Goal: Task Accomplishment & Management: Use online tool/utility

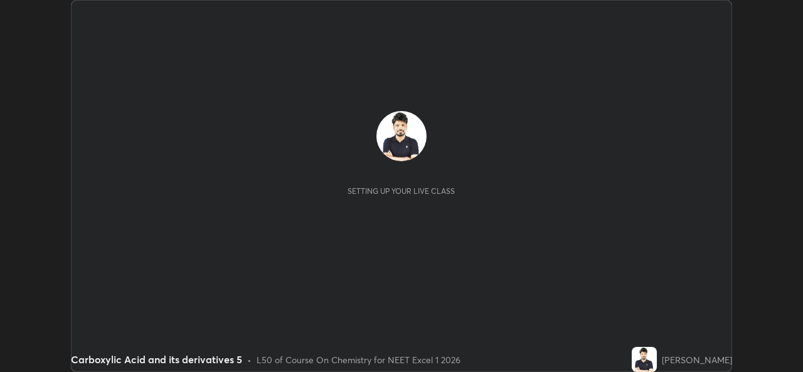
scroll to position [372, 803]
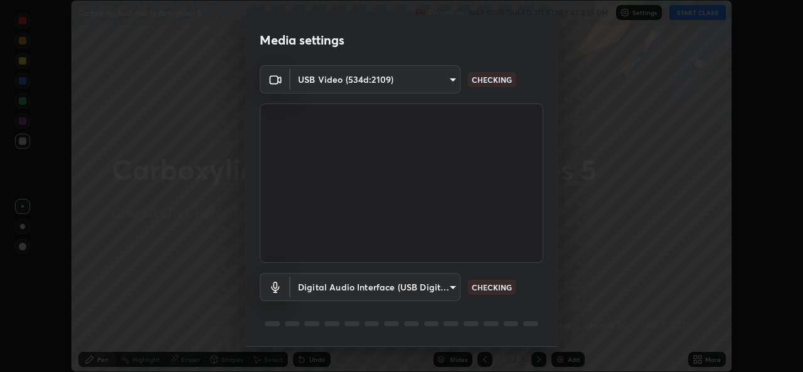
click at [700, 361] on div "Media settings USB Video (534d:2109) 6f717c6c3e4b678731165a98f64bd6436846075ce7…" at bounding box center [401, 186] width 803 height 372
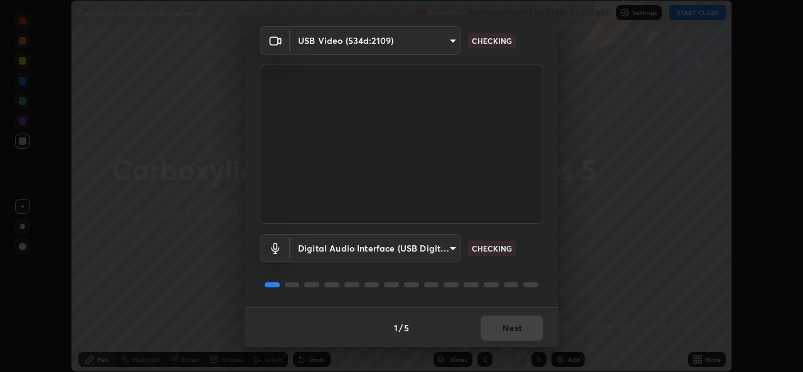
click at [492, 329] on div "1 / 5 Next" at bounding box center [402, 327] width 314 height 40
click at [494, 333] on div "1 / 5 Next" at bounding box center [402, 327] width 314 height 40
click at [493, 331] on div "1 / 5 Next" at bounding box center [402, 327] width 314 height 40
click at [499, 331] on div "1 / 5 Next" at bounding box center [402, 327] width 314 height 40
click at [503, 329] on div "1 / 5 Next" at bounding box center [402, 327] width 314 height 40
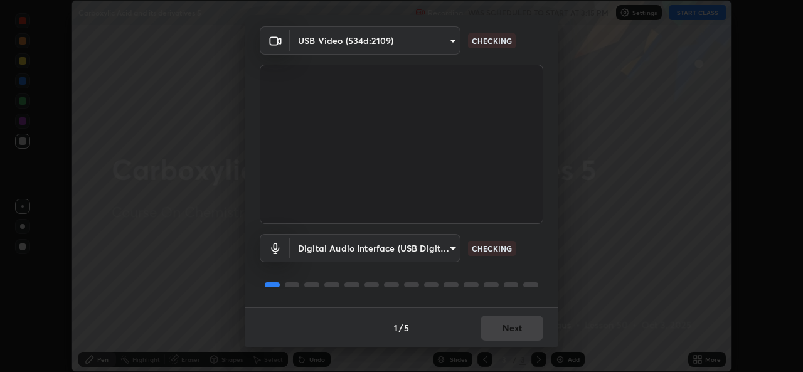
click at [498, 329] on div "1 / 5 Next" at bounding box center [402, 327] width 314 height 40
click at [499, 330] on div "1 / 5 Next" at bounding box center [402, 327] width 314 height 40
click at [500, 333] on div "1 / 5 Next" at bounding box center [402, 327] width 314 height 40
click at [502, 336] on div "1 / 5 Next" at bounding box center [402, 327] width 314 height 40
click at [496, 331] on button "Next" at bounding box center [512, 328] width 63 height 25
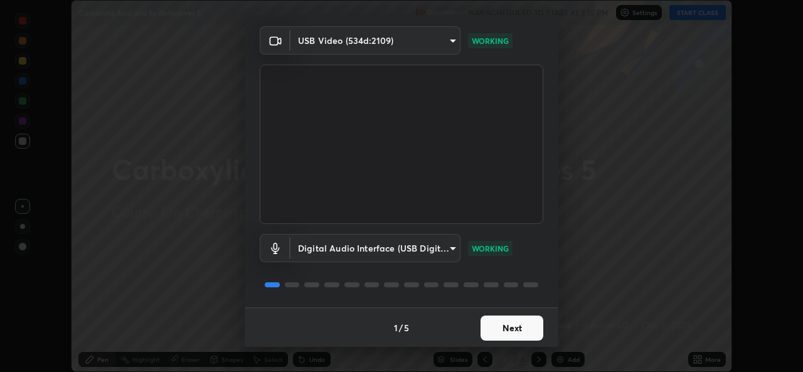
scroll to position [0, 0]
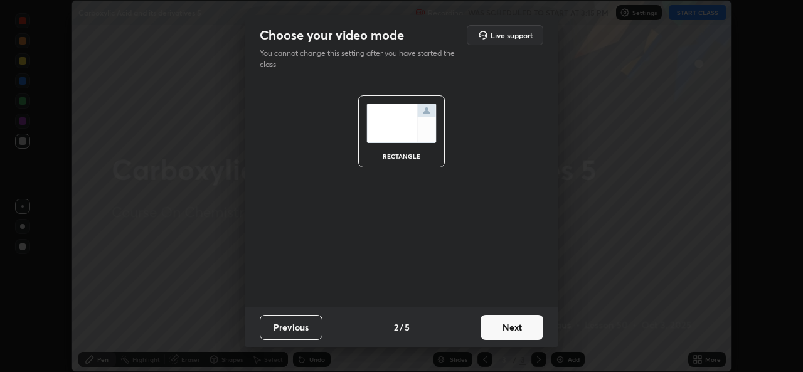
click at [503, 329] on button "Next" at bounding box center [512, 327] width 63 height 25
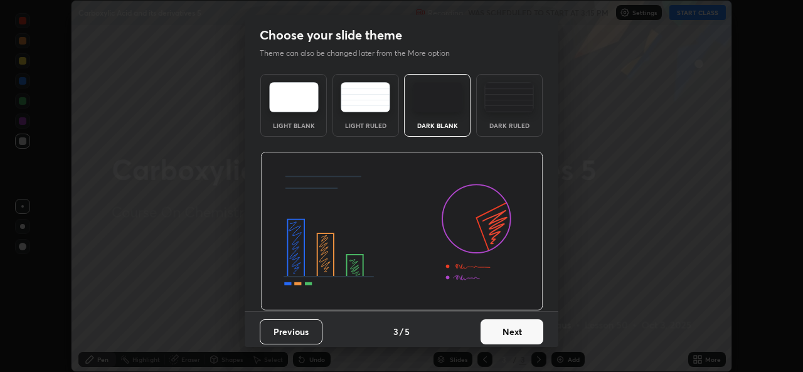
click at [506, 332] on button "Next" at bounding box center [512, 331] width 63 height 25
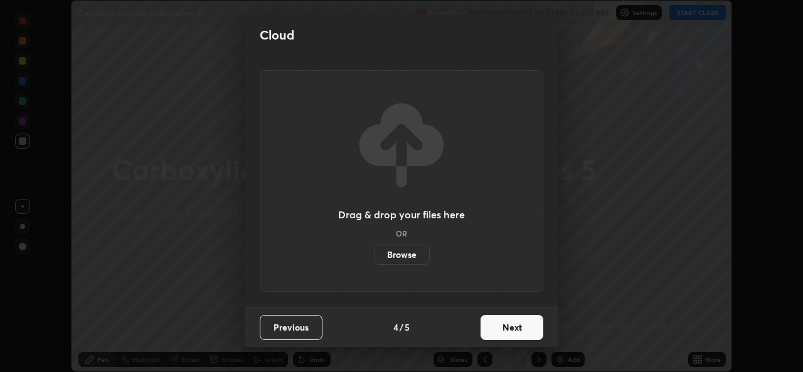
click at [504, 327] on button "Next" at bounding box center [512, 327] width 63 height 25
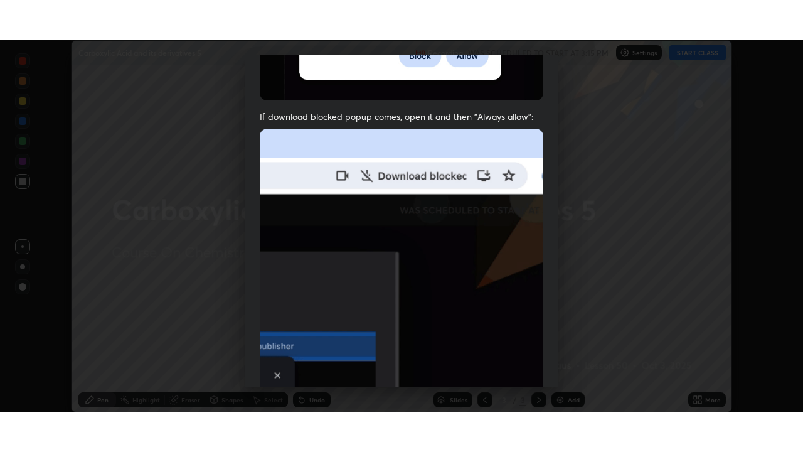
scroll to position [295, 0]
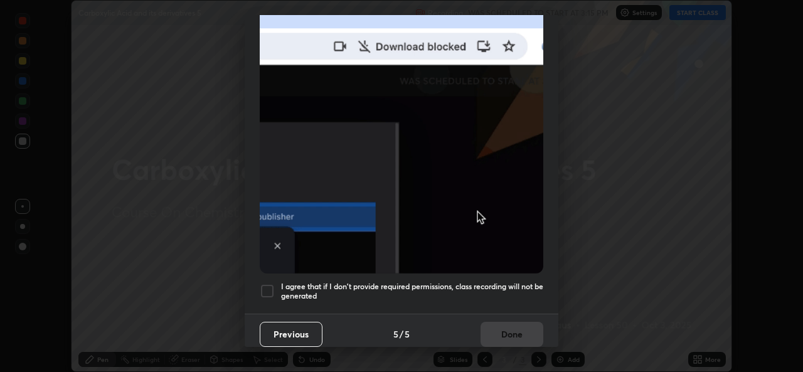
click at [265, 284] on div at bounding box center [267, 291] width 15 height 15
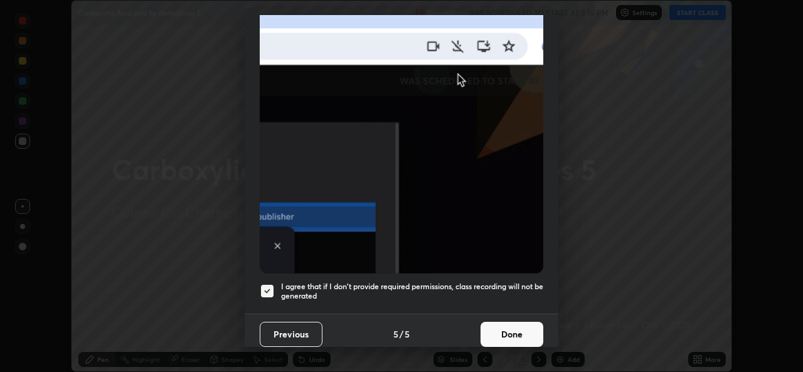
click at [496, 326] on button "Done" at bounding box center [512, 334] width 63 height 25
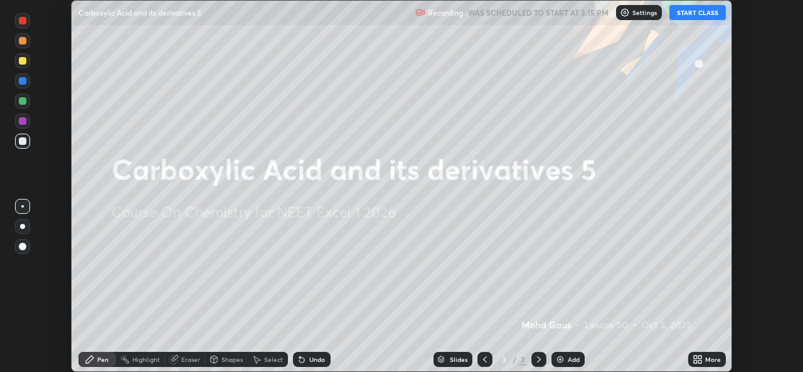
click at [680, 16] on button "START CLASS" at bounding box center [697, 12] width 56 height 15
click at [699, 358] on icon at bounding box center [699, 357] width 3 height 3
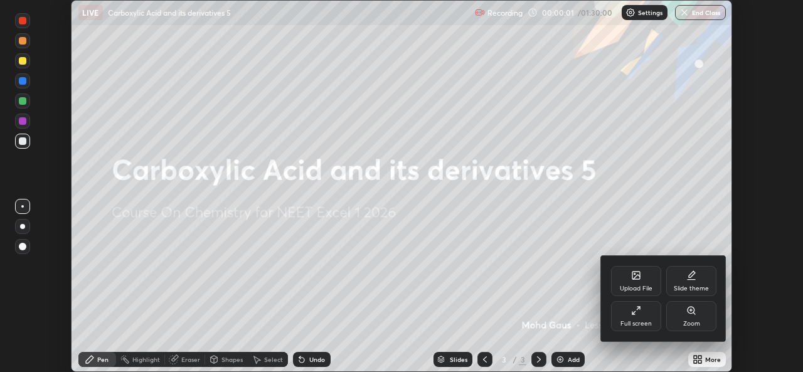
click at [640, 322] on div "Full screen" at bounding box center [635, 324] width 31 height 6
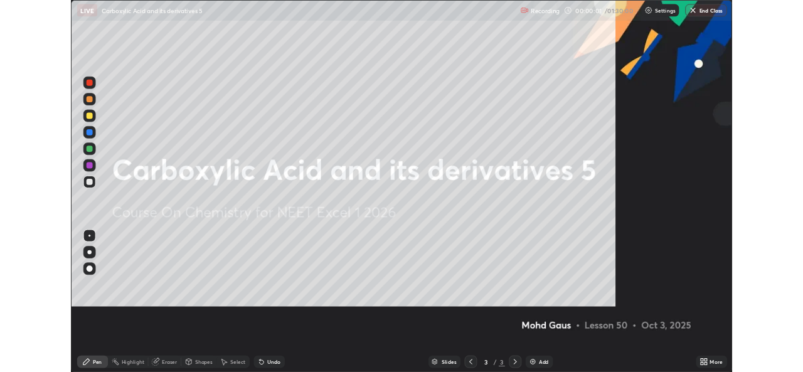
scroll to position [452, 803]
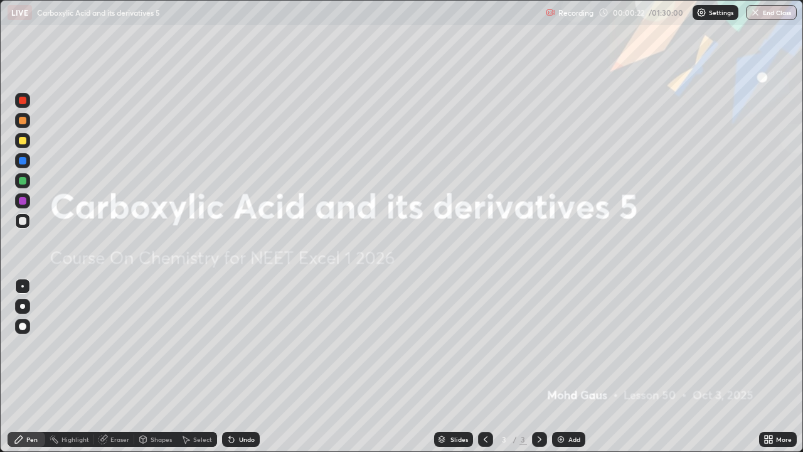
click at [569, 371] on div "Add" at bounding box center [568, 439] width 33 height 15
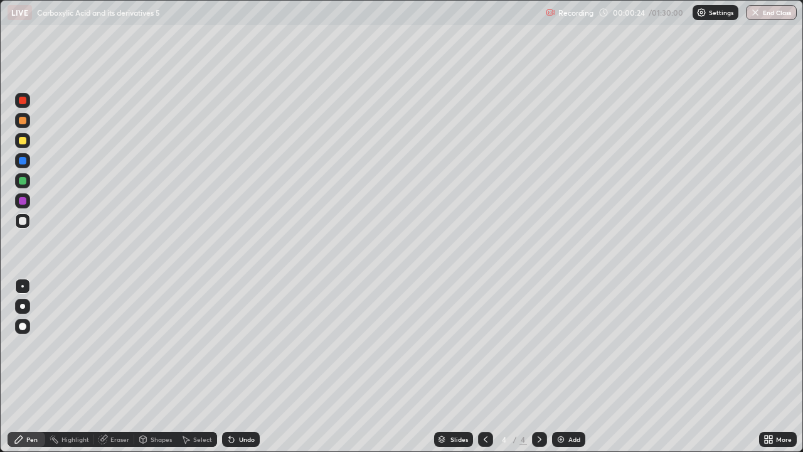
click at [540, 371] on div at bounding box center [539, 439] width 15 height 15
click at [479, 371] on div at bounding box center [485, 439] width 15 height 15
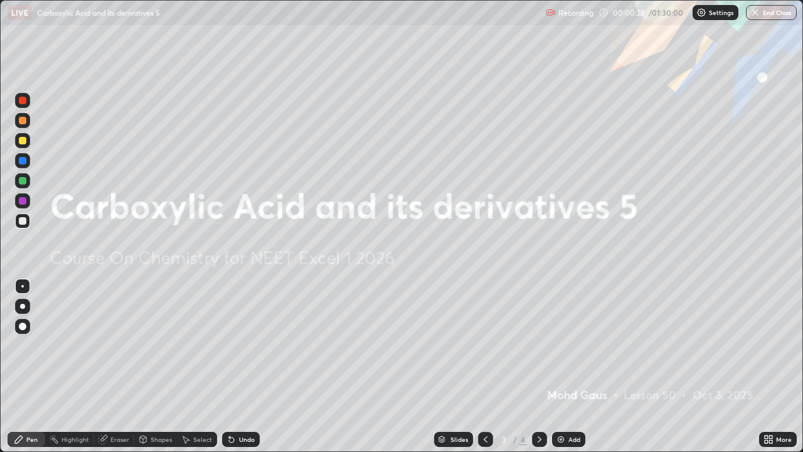
click at [568, 371] on div "Add" at bounding box center [574, 439] width 12 height 6
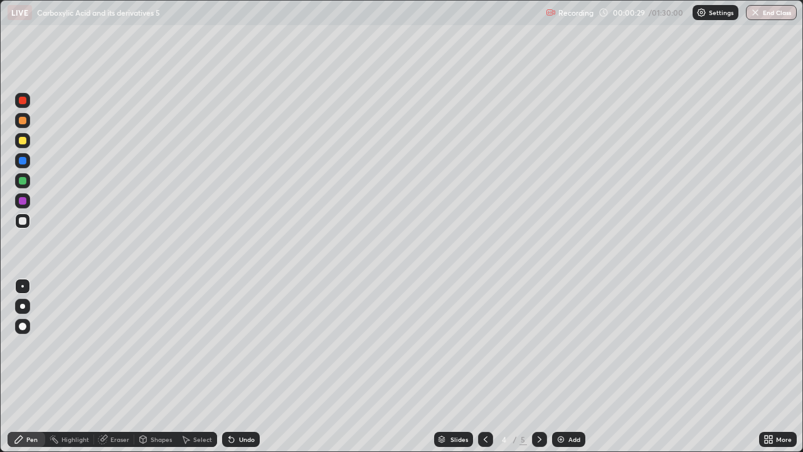
click at [20, 308] on div at bounding box center [22, 306] width 15 height 15
click at [23, 306] on div at bounding box center [22, 306] width 5 height 5
click at [484, 371] on icon at bounding box center [486, 439] width 10 height 10
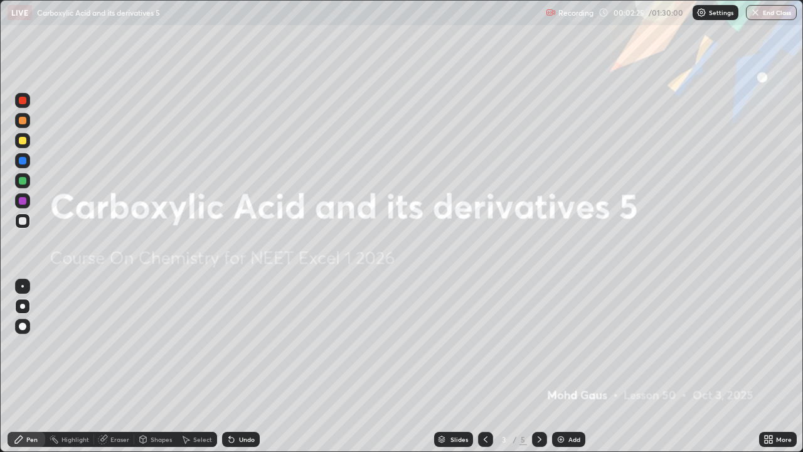
click at [538, 371] on icon at bounding box center [540, 439] width 4 height 6
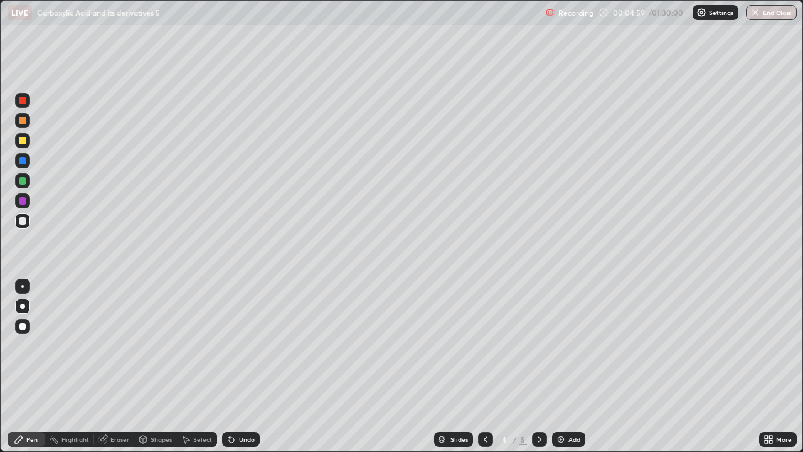
click at [33, 371] on div "Pen" at bounding box center [27, 439] width 38 height 15
click at [23, 306] on div at bounding box center [22, 306] width 5 height 5
click at [24, 225] on div at bounding box center [22, 220] width 15 height 15
click at [114, 371] on div "Eraser" at bounding box center [119, 439] width 19 height 6
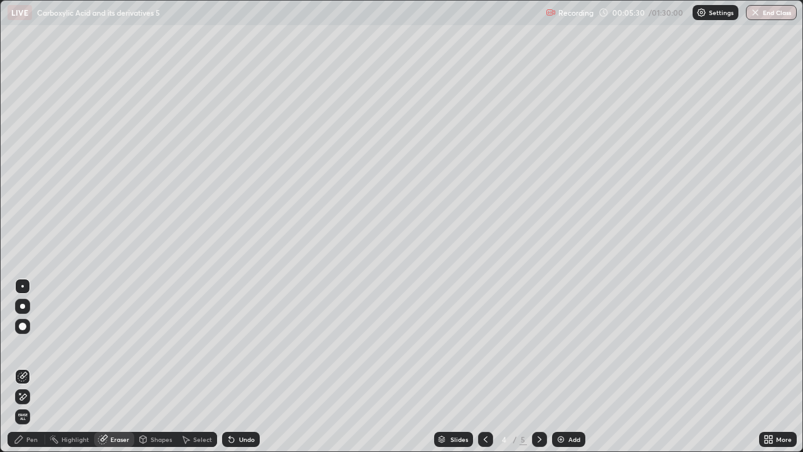
click at [151, 371] on div "Shapes" at bounding box center [161, 439] width 21 height 6
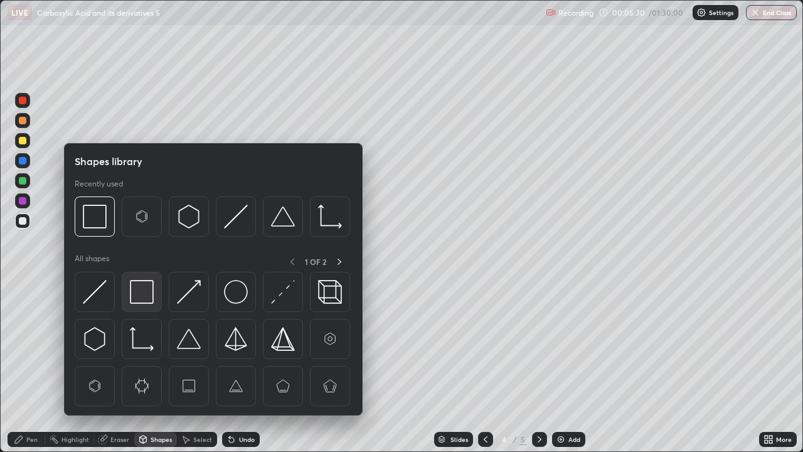
click at [138, 299] on img at bounding box center [142, 292] width 24 height 24
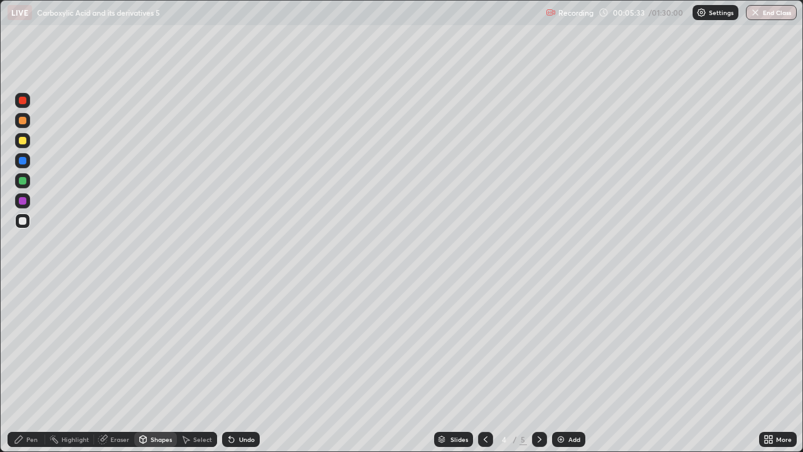
click at [28, 201] on div at bounding box center [22, 200] width 15 height 15
click at [26, 371] on div "Pen" at bounding box center [27, 439] width 38 height 15
click at [29, 225] on div at bounding box center [22, 220] width 15 height 15
click at [23, 306] on div at bounding box center [22, 306] width 5 height 5
click at [24, 223] on div at bounding box center [23, 221] width 8 height 8
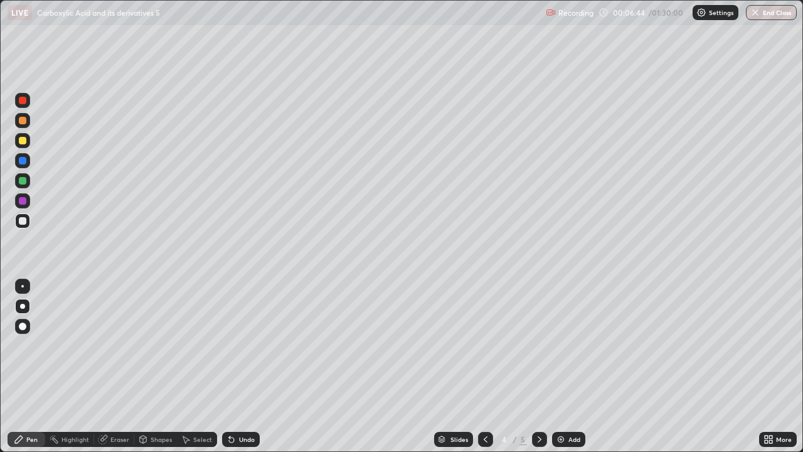
click at [28, 200] on div at bounding box center [22, 200] width 15 height 15
click at [153, 371] on div "Shapes" at bounding box center [161, 439] width 21 height 6
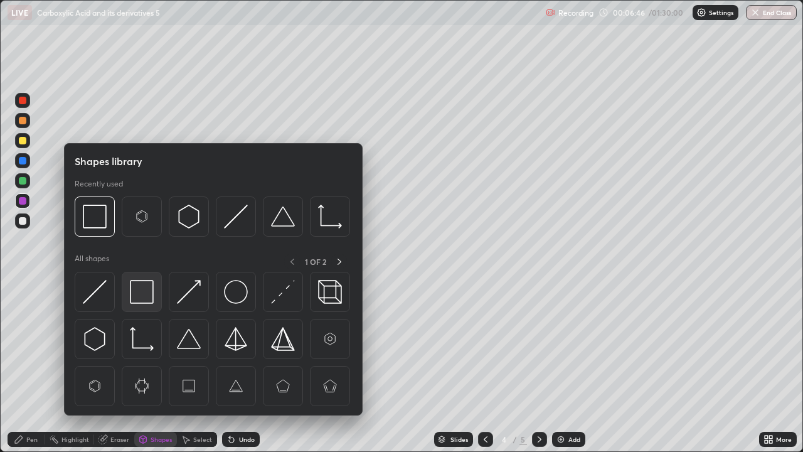
click at [141, 298] on img at bounding box center [142, 292] width 24 height 24
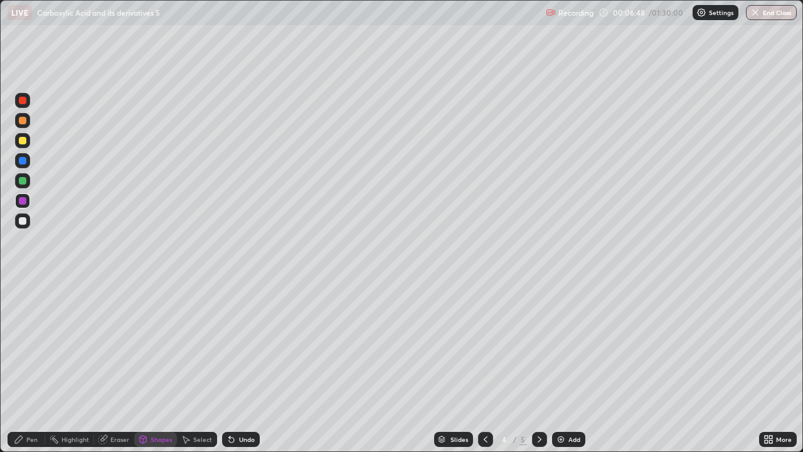
click at [25, 371] on div "Pen" at bounding box center [27, 439] width 38 height 15
click at [29, 303] on div at bounding box center [22, 306] width 15 height 15
click at [29, 220] on div at bounding box center [22, 220] width 15 height 15
click at [21, 141] on div at bounding box center [23, 141] width 8 height 8
click at [107, 371] on div "Eraser" at bounding box center [114, 439] width 40 height 15
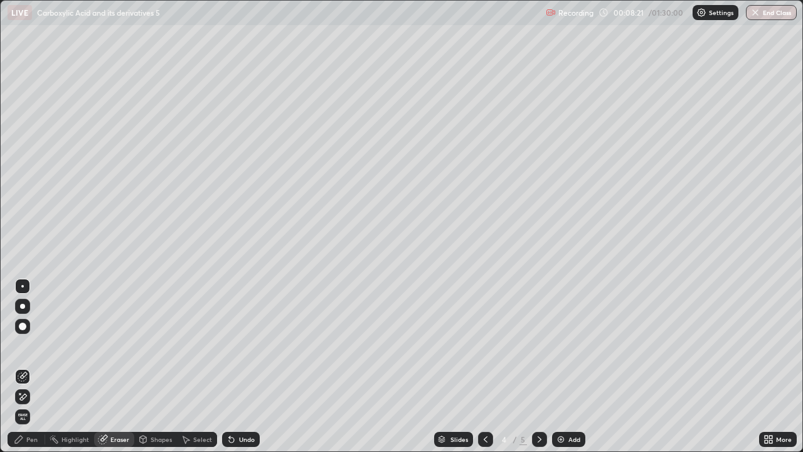
click at [17, 371] on icon at bounding box center [19, 439] width 8 height 8
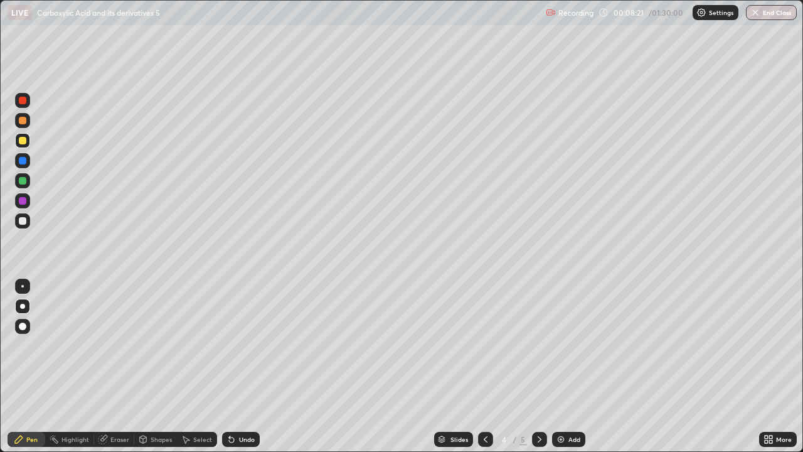
click at [25, 279] on div at bounding box center [22, 286] width 15 height 15
click at [26, 222] on div at bounding box center [23, 221] width 8 height 8
click at [24, 184] on div at bounding box center [23, 181] width 8 height 8
click at [24, 307] on div at bounding box center [22, 306] width 5 height 5
click at [575, 371] on div "Add" at bounding box center [574, 439] width 12 height 6
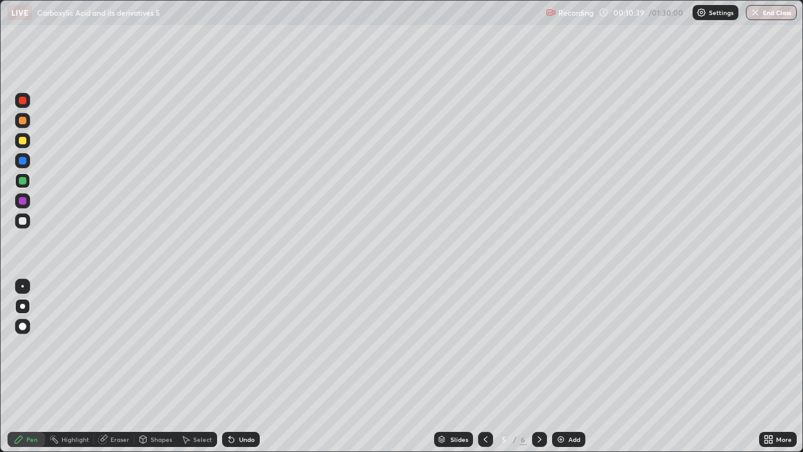
click at [486, 371] on icon at bounding box center [486, 439] width 10 height 10
click at [539, 371] on icon at bounding box center [540, 439] width 10 height 10
click at [21, 306] on div at bounding box center [22, 306] width 5 height 5
click at [25, 371] on div "Pen" at bounding box center [27, 439] width 38 height 15
click at [23, 224] on div at bounding box center [23, 221] width 8 height 8
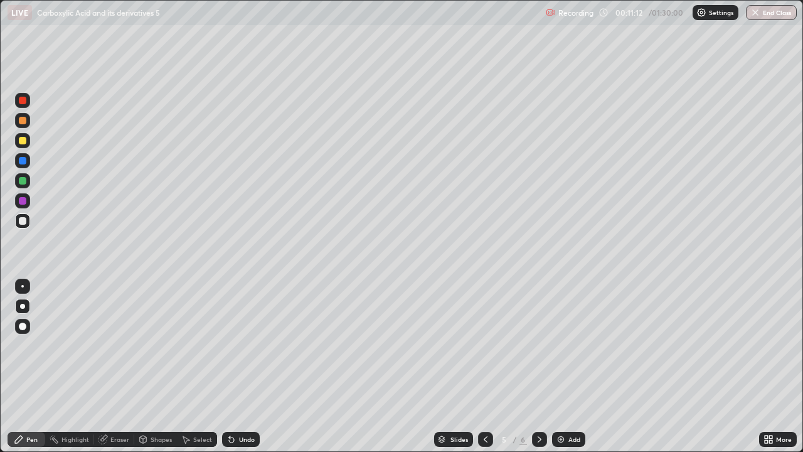
click at [115, 371] on div "Eraser" at bounding box center [114, 439] width 40 height 15
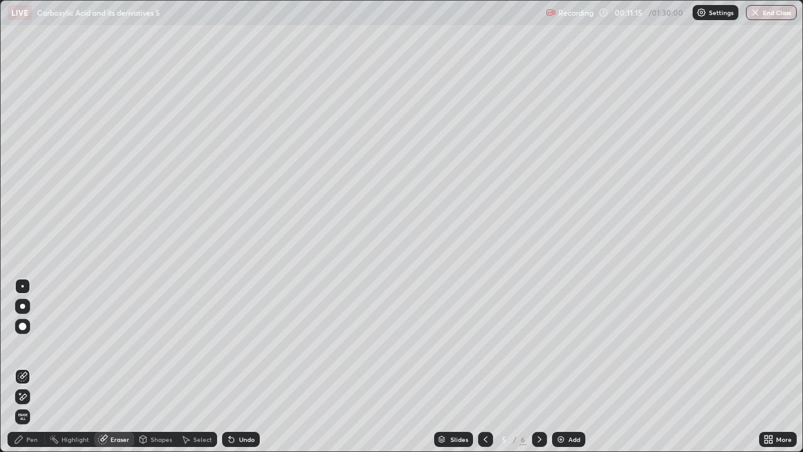
click at [32, 371] on div "Pen" at bounding box center [31, 439] width 11 height 6
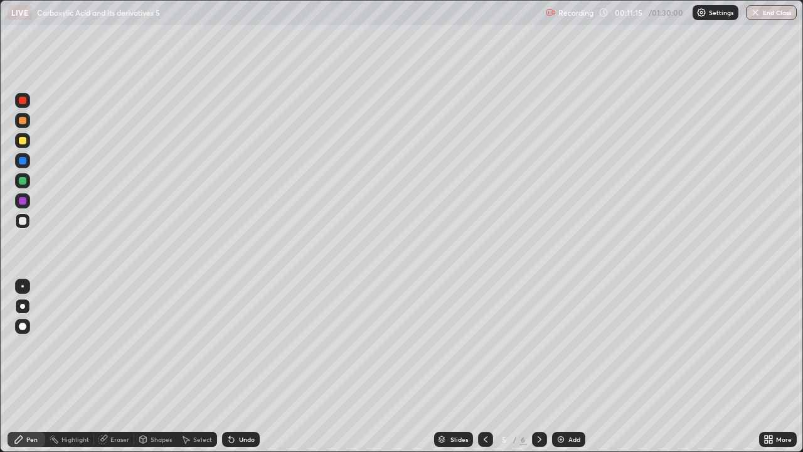
click at [29, 305] on div at bounding box center [22, 306] width 15 height 15
click at [23, 220] on div at bounding box center [23, 221] width 8 height 8
click at [24, 181] on div at bounding box center [23, 181] width 8 height 8
click at [26, 200] on div at bounding box center [23, 201] width 8 height 8
click at [152, 371] on div "Shapes" at bounding box center [161, 439] width 21 height 6
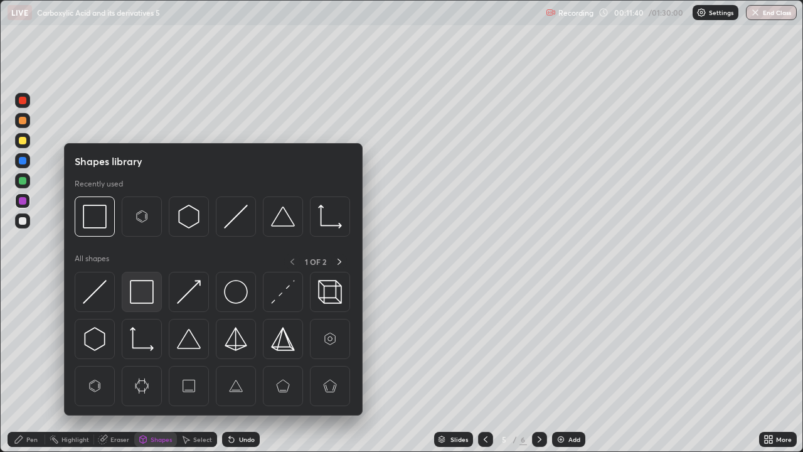
click at [137, 286] on img at bounding box center [142, 292] width 24 height 24
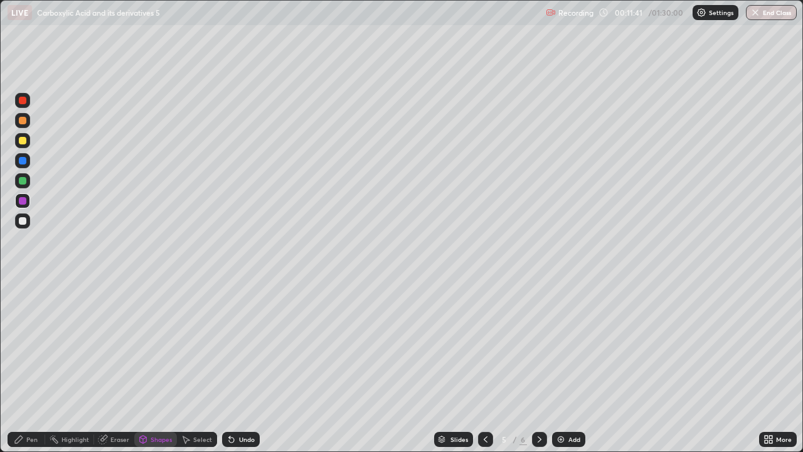
click at [23, 120] on div at bounding box center [23, 121] width 8 height 8
click at [107, 371] on icon at bounding box center [103, 438] width 7 height 6
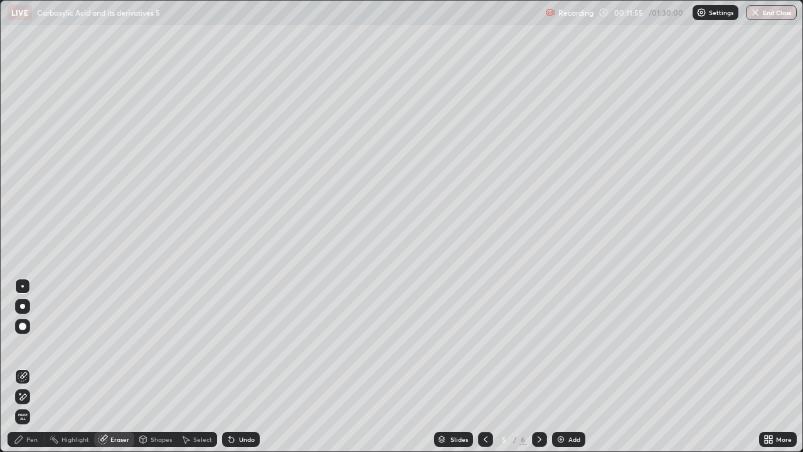
click at [30, 371] on div "Pen" at bounding box center [31, 439] width 11 height 6
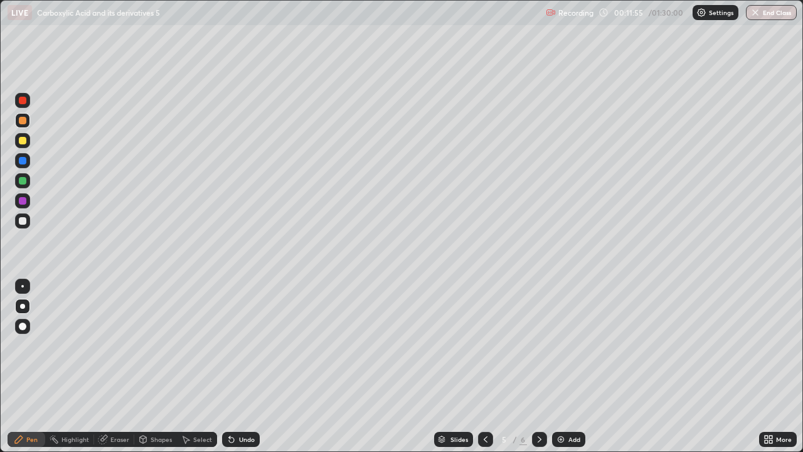
click at [23, 286] on div at bounding box center [22, 286] width 3 height 3
click at [23, 306] on div at bounding box center [22, 306] width 5 height 5
click at [23, 221] on div at bounding box center [23, 221] width 8 height 8
click at [24, 99] on div at bounding box center [23, 101] width 8 height 8
click at [23, 226] on div at bounding box center [22, 220] width 15 height 15
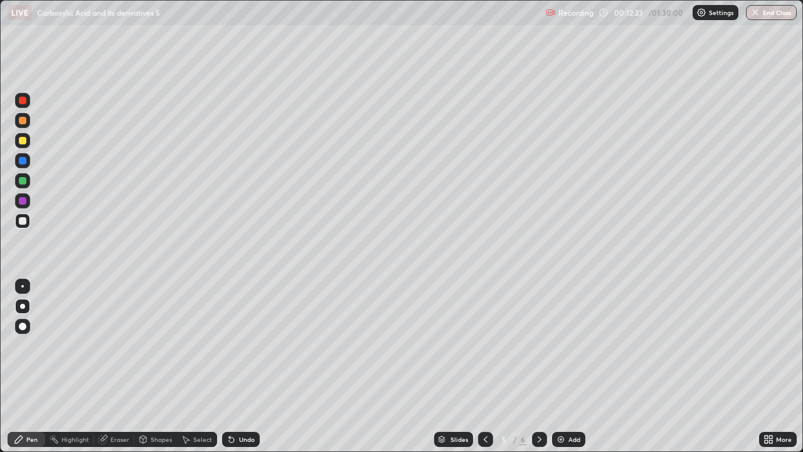
click at [24, 221] on div at bounding box center [23, 221] width 8 height 8
click at [24, 138] on div at bounding box center [23, 141] width 8 height 8
click at [29, 220] on div at bounding box center [22, 220] width 15 height 15
click at [24, 101] on div at bounding box center [23, 101] width 8 height 8
click at [25, 371] on div "Pen" at bounding box center [27, 439] width 38 height 15
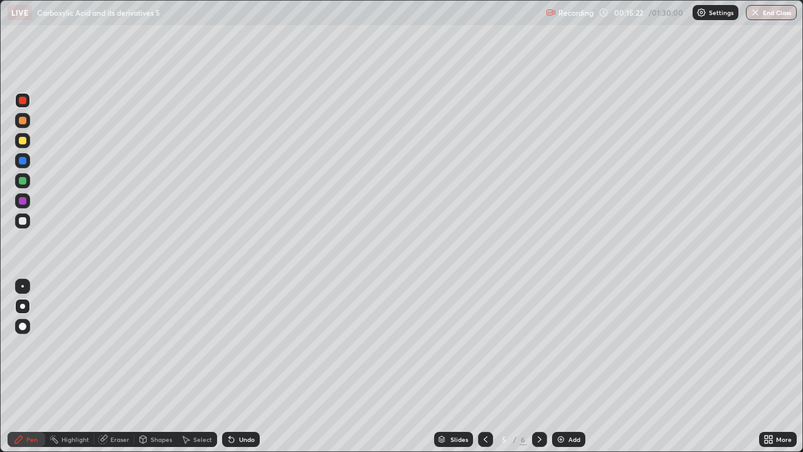
click at [21, 306] on div at bounding box center [22, 306] width 5 height 5
click at [109, 371] on div "Eraser" at bounding box center [114, 439] width 40 height 15
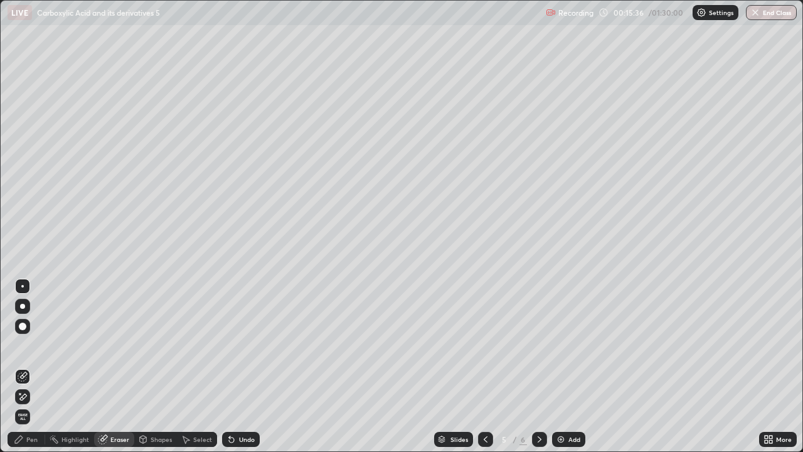
click at [33, 371] on div "Pen" at bounding box center [27, 439] width 38 height 15
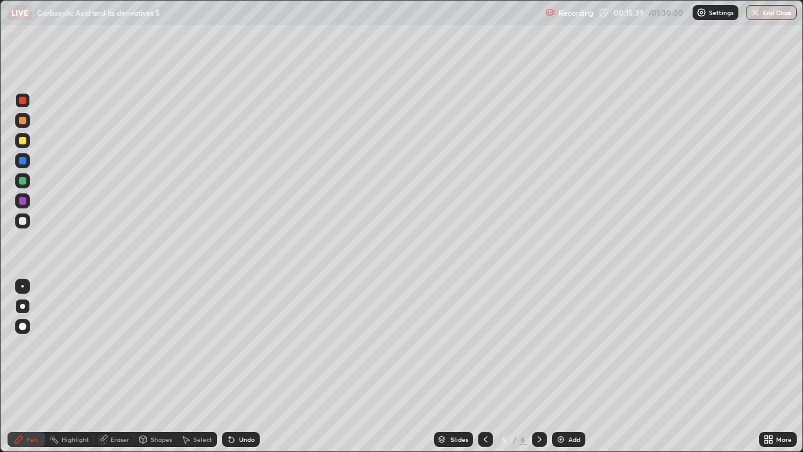
click at [23, 221] on div at bounding box center [23, 221] width 8 height 8
click at [144, 371] on icon at bounding box center [143, 439] width 7 height 8
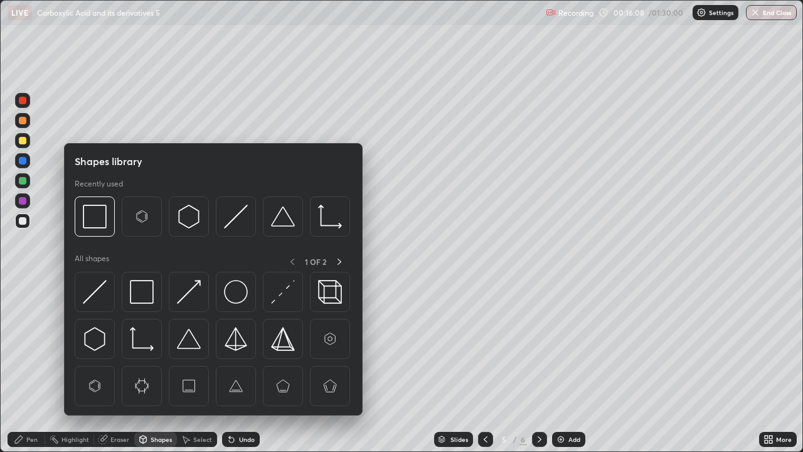
click at [154, 371] on div "Shapes" at bounding box center [161, 439] width 21 height 6
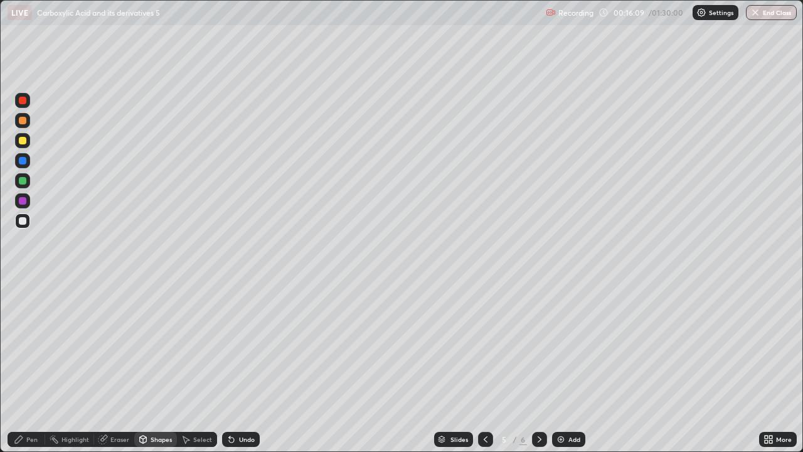
click at [155, 371] on div "Shapes" at bounding box center [161, 439] width 21 height 6
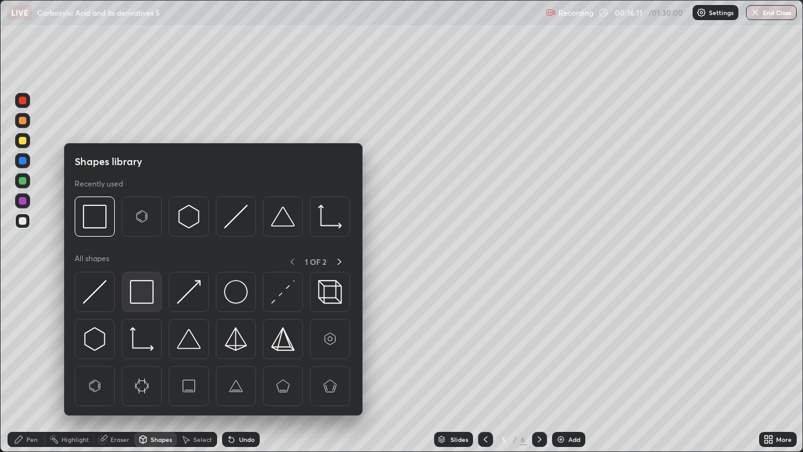
click at [140, 297] on img at bounding box center [142, 292] width 24 height 24
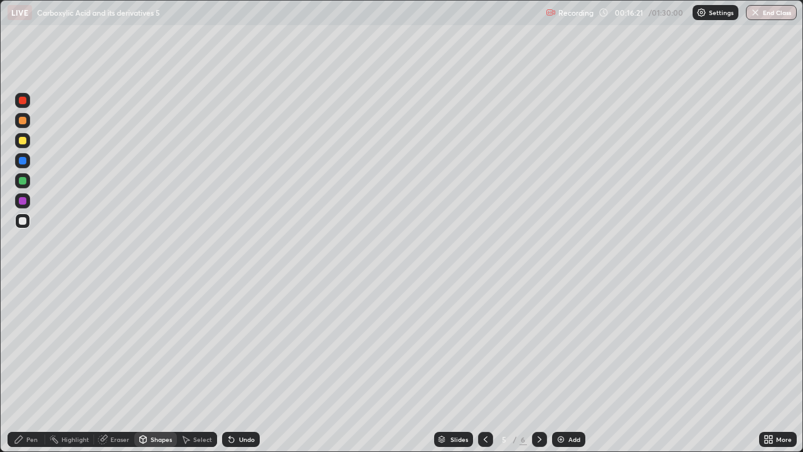
click at [31, 371] on div "Pen" at bounding box center [31, 439] width 11 height 6
click at [21, 310] on div at bounding box center [22, 306] width 15 height 15
click at [129, 371] on div "Eraser" at bounding box center [114, 439] width 40 height 15
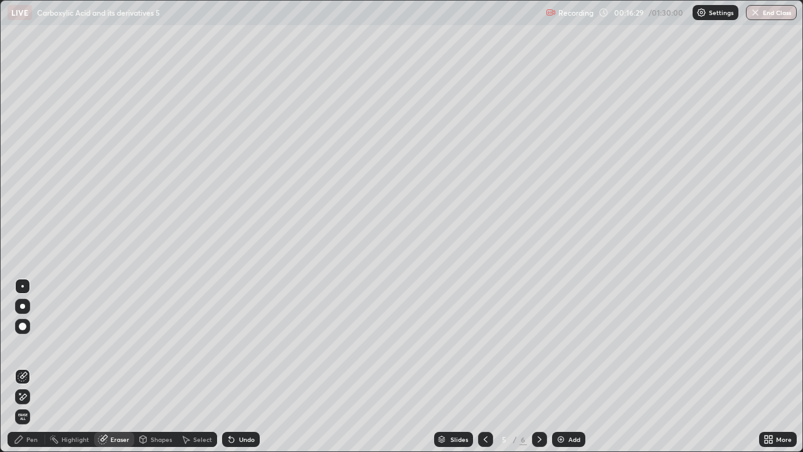
click at [34, 371] on div "Pen" at bounding box center [27, 439] width 38 height 15
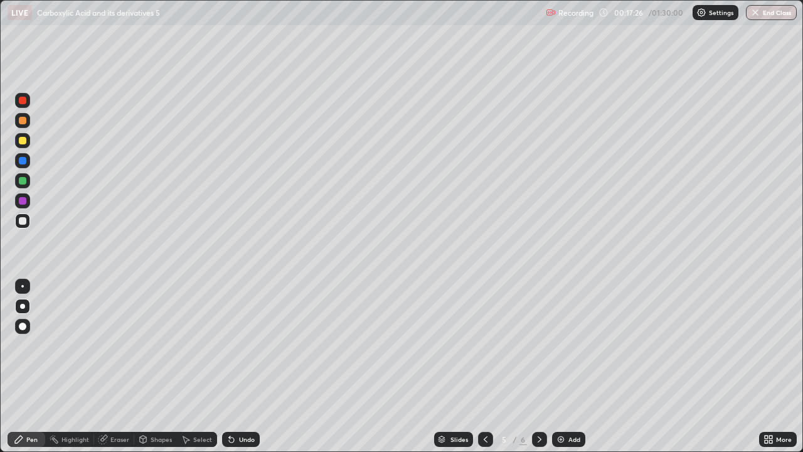
click at [482, 371] on icon at bounding box center [486, 439] width 10 height 10
click at [537, 371] on icon at bounding box center [540, 439] width 10 height 10
click at [538, 371] on div at bounding box center [539, 439] width 15 height 15
click at [479, 371] on div at bounding box center [485, 439] width 15 height 15
click at [484, 371] on icon at bounding box center [486, 439] width 10 height 10
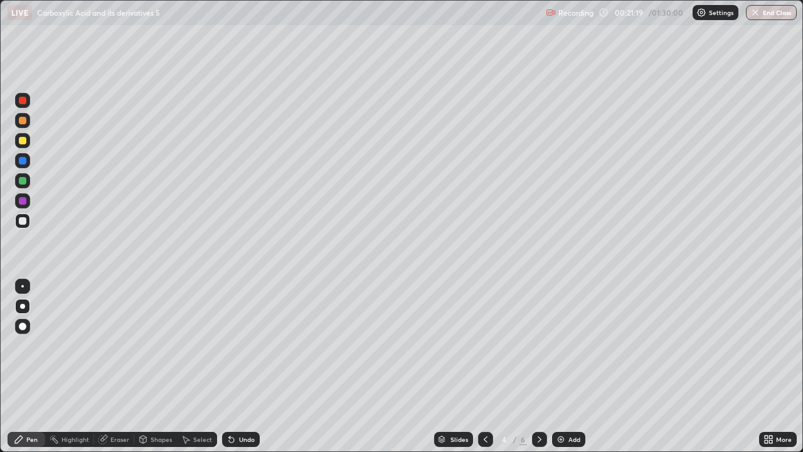
click at [574, 371] on div "Add" at bounding box center [574, 439] width 12 height 6
click at [487, 371] on div at bounding box center [485, 439] width 15 height 15
click at [535, 371] on div at bounding box center [539, 439] width 15 height 15
click at [23, 306] on div at bounding box center [22, 306] width 5 height 5
click at [23, 222] on div at bounding box center [23, 221] width 8 height 8
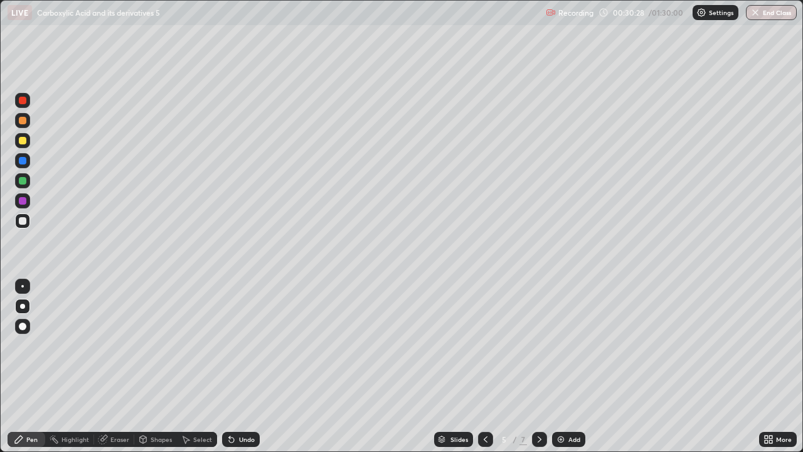
click at [23, 306] on div at bounding box center [22, 306] width 5 height 5
click at [21, 222] on div at bounding box center [23, 221] width 8 height 8
click at [18, 228] on div at bounding box center [22, 220] width 15 height 15
click at [123, 371] on div "Eraser" at bounding box center [119, 439] width 19 height 6
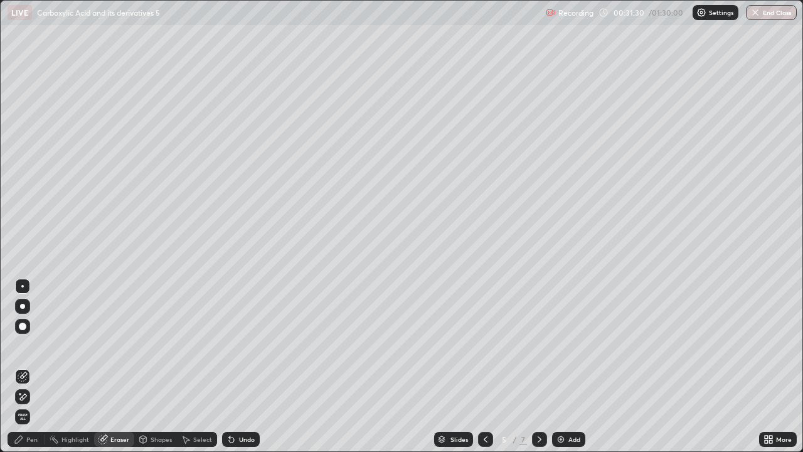
click at [31, 371] on div "Pen" at bounding box center [31, 439] width 11 height 6
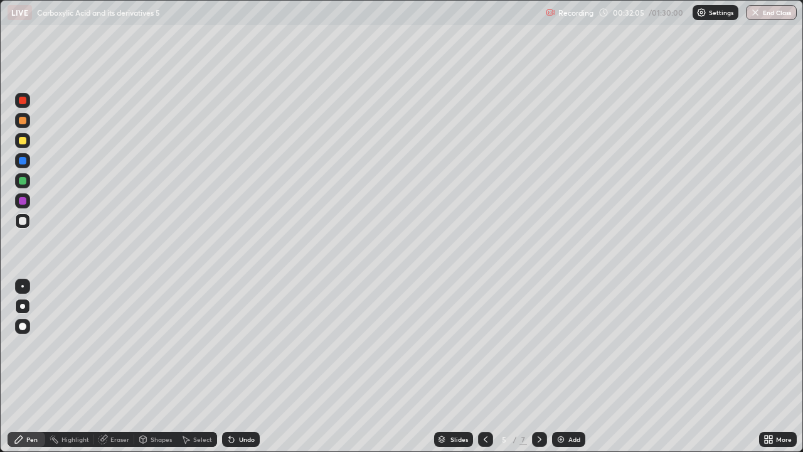
click at [124, 371] on div "Eraser" at bounding box center [114, 439] width 40 height 15
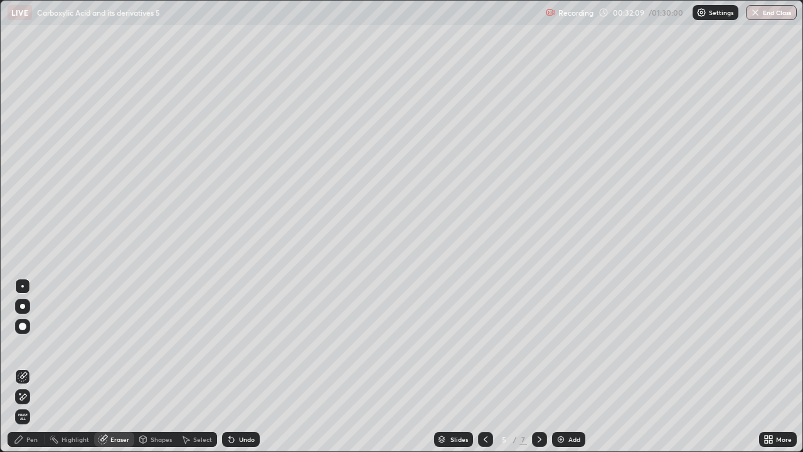
click at [27, 371] on div "Pen" at bounding box center [27, 439] width 38 height 15
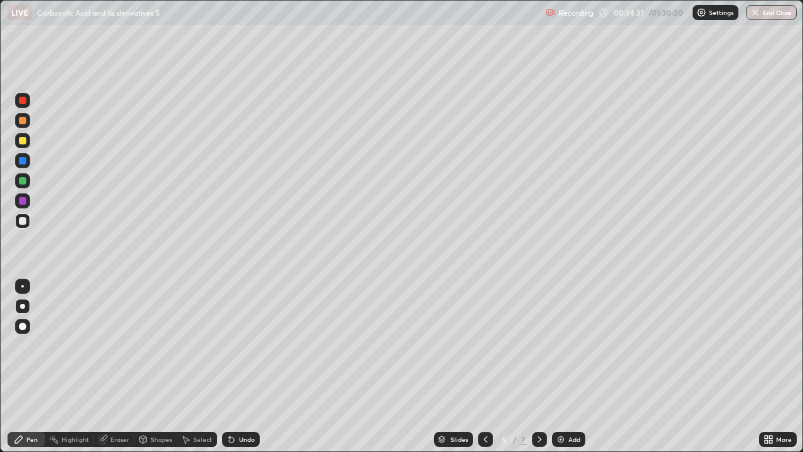
click at [107, 371] on icon at bounding box center [103, 439] width 10 height 10
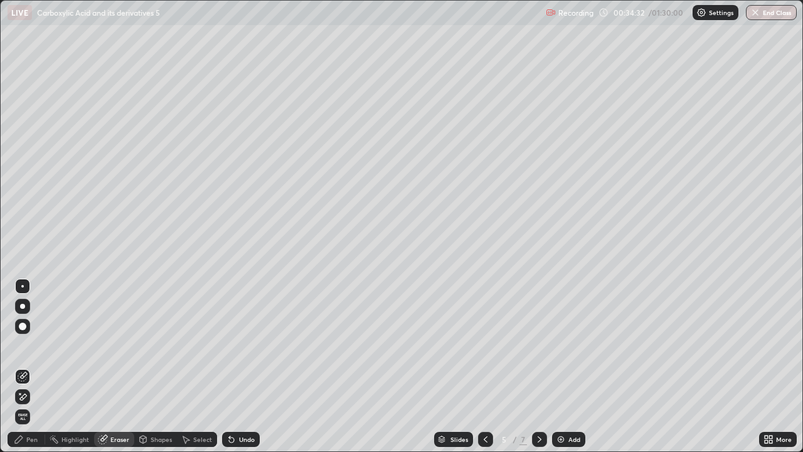
click at [26, 371] on div "Pen" at bounding box center [27, 439] width 38 height 15
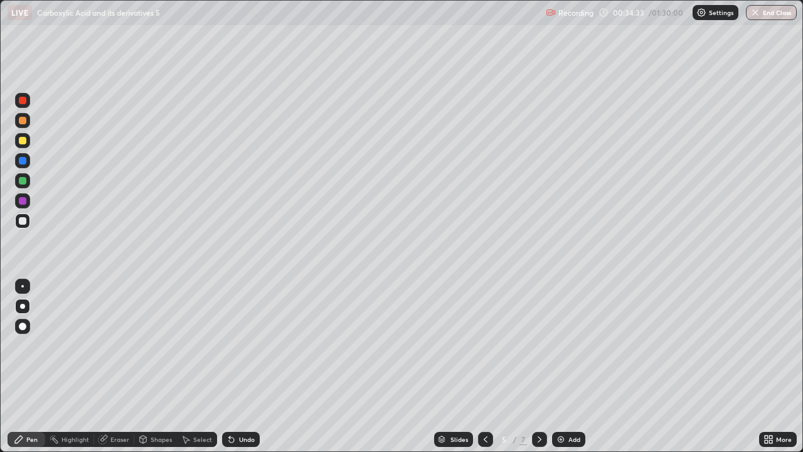
click at [23, 306] on div at bounding box center [22, 306] width 5 height 5
click at [24, 221] on div at bounding box center [23, 221] width 8 height 8
click at [23, 306] on div at bounding box center [22, 306] width 5 height 5
click at [21, 218] on div at bounding box center [23, 221] width 8 height 8
click at [29, 221] on div at bounding box center [22, 220] width 15 height 15
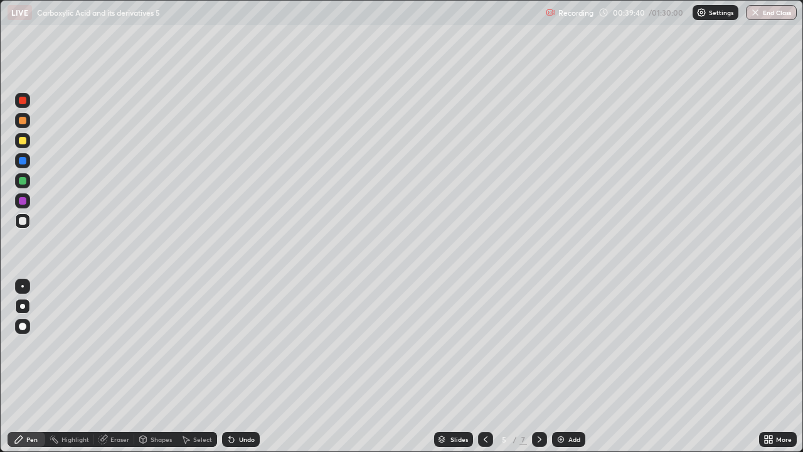
click at [558, 371] on div "Add" at bounding box center [568, 439] width 33 height 15
click at [16, 226] on div at bounding box center [22, 220] width 15 height 15
click at [23, 306] on div at bounding box center [22, 306] width 5 height 5
click at [484, 371] on icon at bounding box center [486, 439] width 4 height 6
click at [537, 371] on icon at bounding box center [540, 439] width 10 height 10
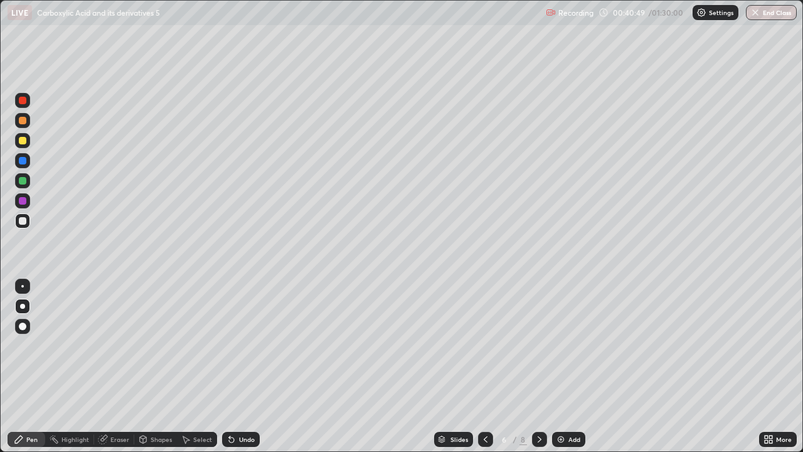
click at [156, 371] on div "Shapes" at bounding box center [161, 439] width 21 height 6
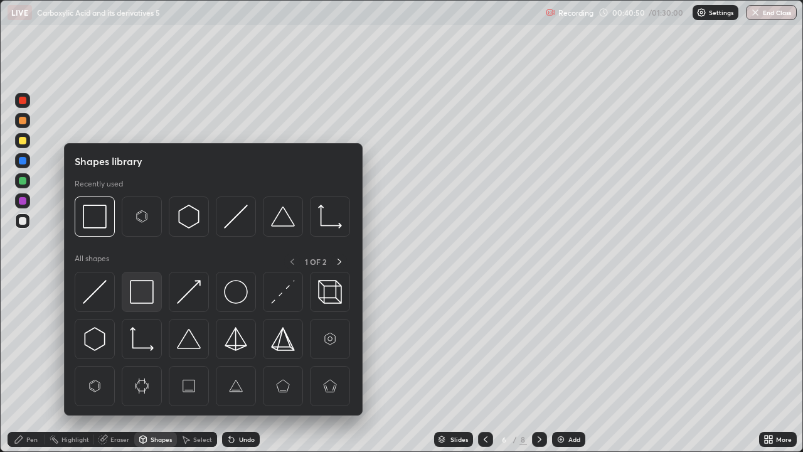
click at [141, 301] on img at bounding box center [142, 292] width 24 height 24
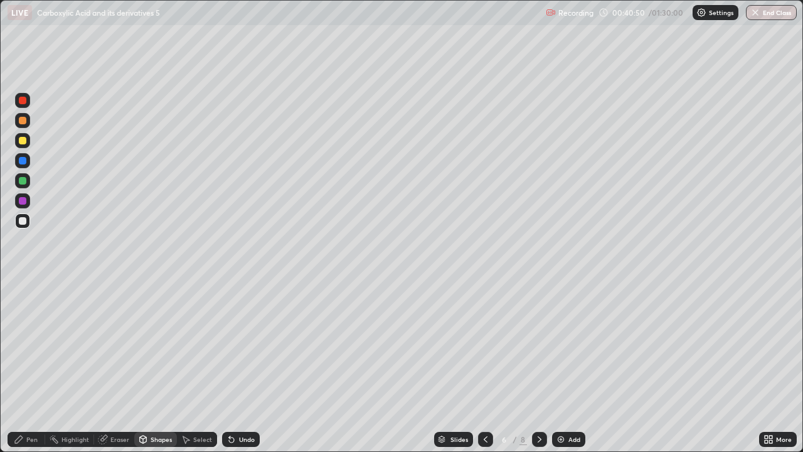
click at [28, 180] on div at bounding box center [22, 180] width 15 height 15
click at [30, 371] on div "Pen" at bounding box center [31, 439] width 11 height 6
click at [29, 221] on div at bounding box center [22, 220] width 15 height 15
click at [29, 142] on div at bounding box center [22, 140] width 15 height 15
click at [24, 226] on div at bounding box center [22, 220] width 15 height 15
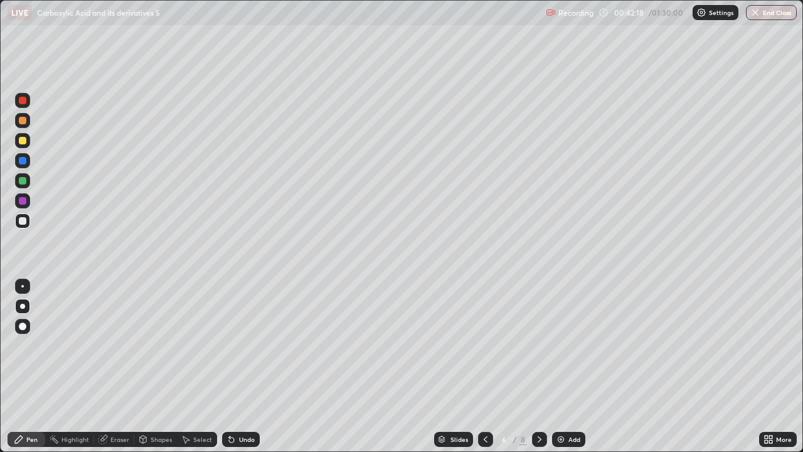
click at [25, 141] on div at bounding box center [23, 141] width 8 height 8
click at [558, 371] on img at bounding box center [561, 439] width 10 height 10
click at [27, 302] on div at bounding box center [22, 306] width 15 height 15
click at [23, 221] on div at bounding box center [23, 221] width 8 height 8
click at [117, 371] on div "Eraser" at bounding box center [119, 439] width 19 height 6
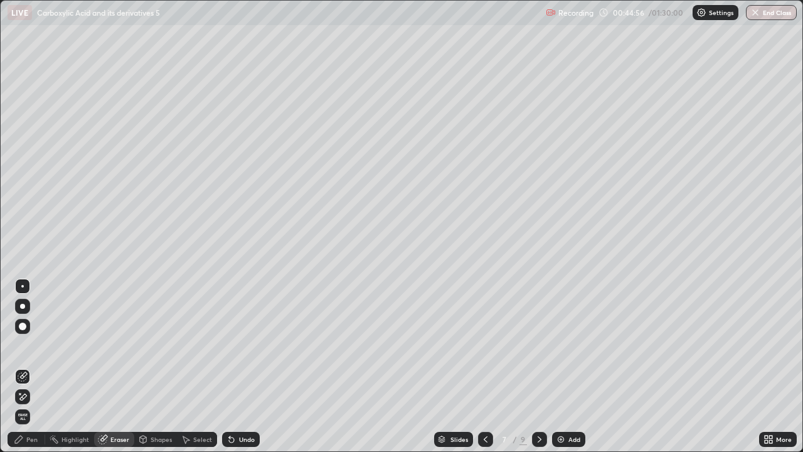
click at [153, 371] on div "Shapes" at bounding box center [161, 439] width 21 height 6
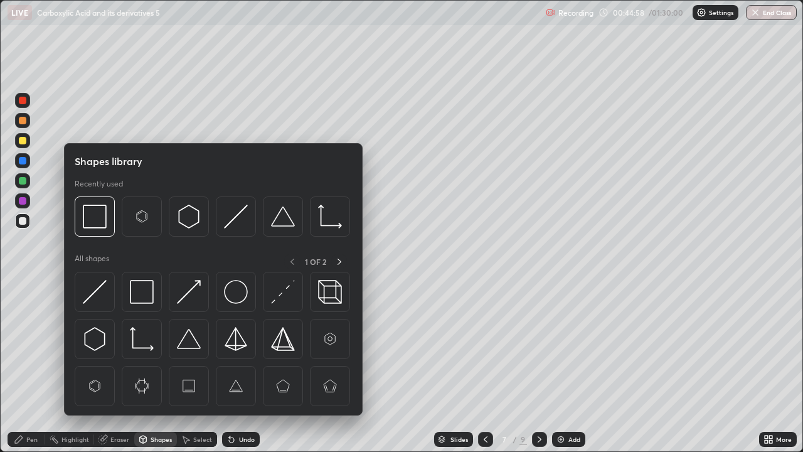
click at [143, 371] on icon at bounding box center [143, 439] width 7 height 8
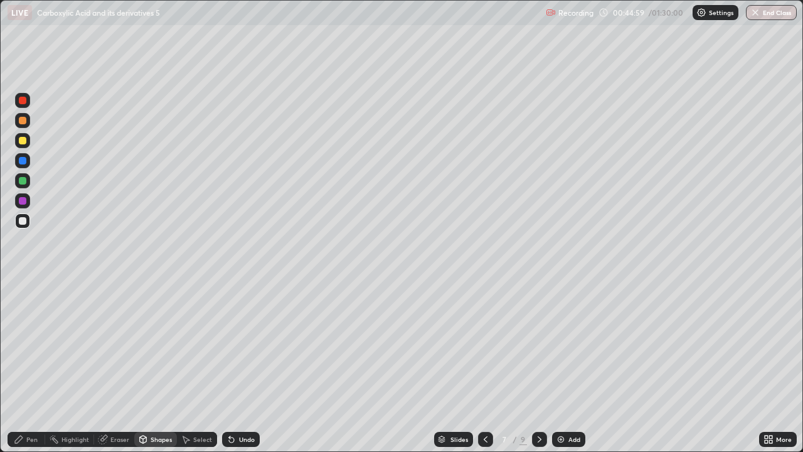
click at [28, 220] on div at bounding box center [22, 220] width 15 height 15
click at [26, 371] on div "Pen" at bounding box center [27, 439] width 38 height 15
click at [29, 198] on div at bounding box center [22, 200] width 15 height 15
click at [21, 227] on div at bounding box center [22, 220] width 15 height 15
click at [483, 371] on icon at bounding box center [486, 439] width 10 height 10
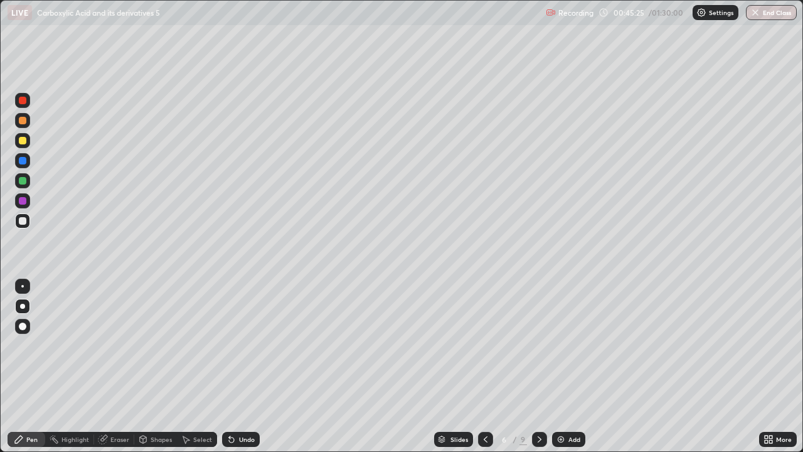
click at [481, 371] on icon at bounding box center [486, 439] width 10 height 10
click at [538, 371] on icon at bounding box center [540, 439] width 10 height 10
click at [484, 371] on icon at bounding box center [486, 439] width 10 height 10
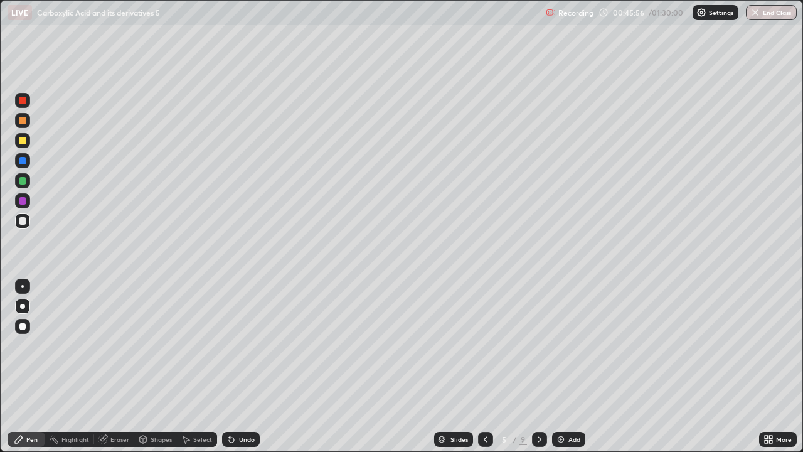
click at [539, 371] on icon at bounding box center [540, 439] width 4 height 6
click at [538, 371] on div at bounding box center [539, 439] width 15 height 25
click at [23, 141] on div at bounding box center [23, 141] width 8 height 8
click at [577, 371] on div "Add" at bounding box center [574, 439] width 12 height 6
click at [107, 371] on icon at bounding box center [103, 439] width 10 height 10
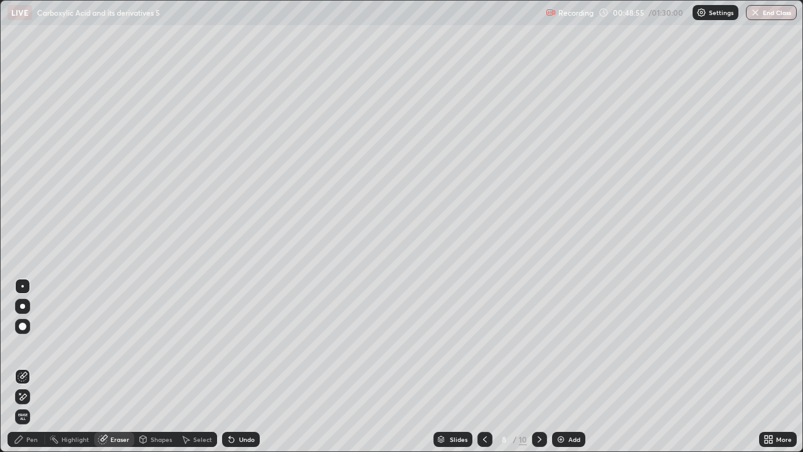
click at [29, 371] on div "Pen" at bounding box center [27, 439] width 38 height 15
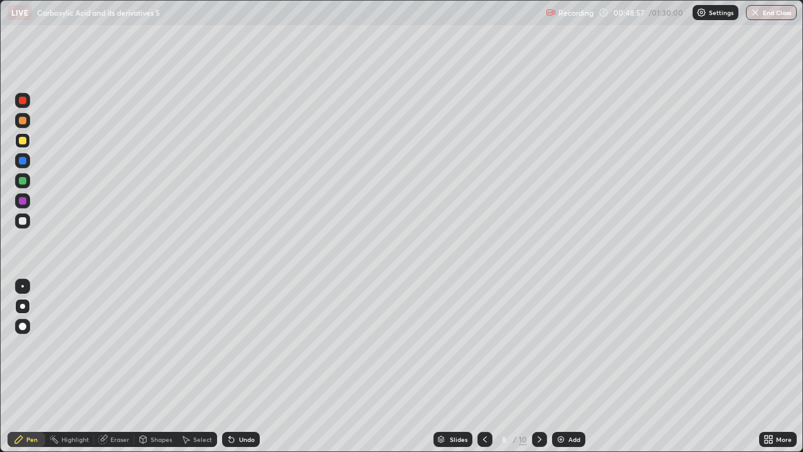
click at [109, 371] on div "Eraser" at bounding box center [114, 439] width 40 height 15
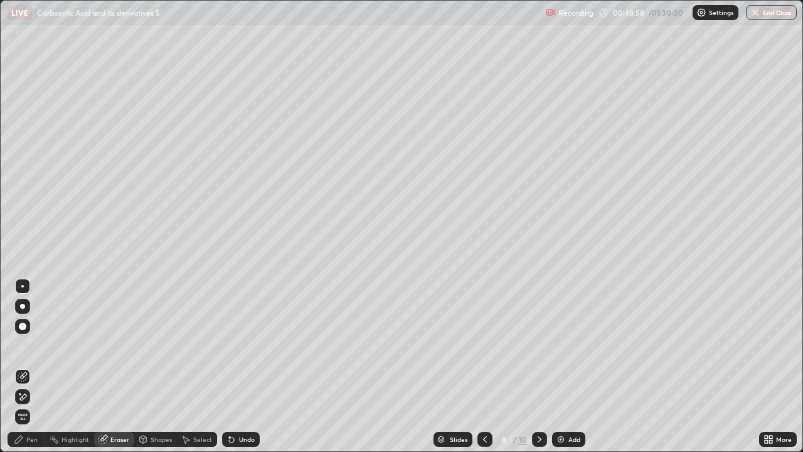
click at [24, 371] on div "Pen" at bounding box center [27, 439] width 38 height 15
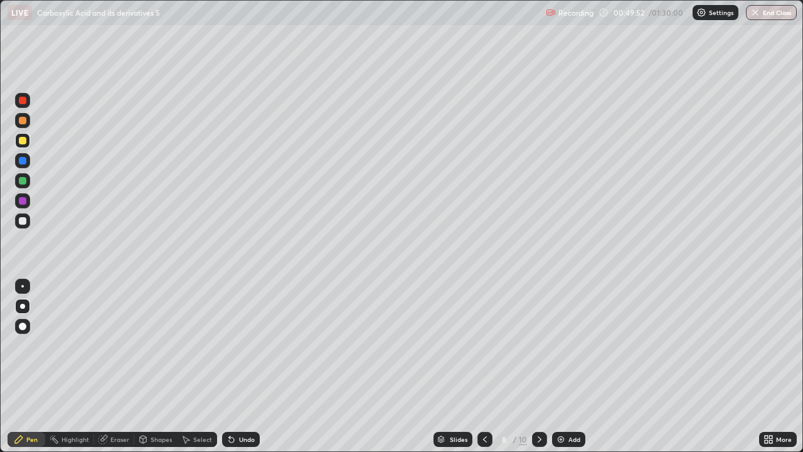
click at [24, 221] on div at bounding box center [23, 221] width 8 height 8
click at [23, 306] on div at bounding box center [22, 306] width 5 height 5
click at [23, 221] on div at bounding box center [23, 221] width 8 height 8
click at [24, 181] on div at bounding box center [23, 181] width 8 height 8
click at [115, 371] on div "Eraser" at bounding box center [119, 439] width 19 height 6
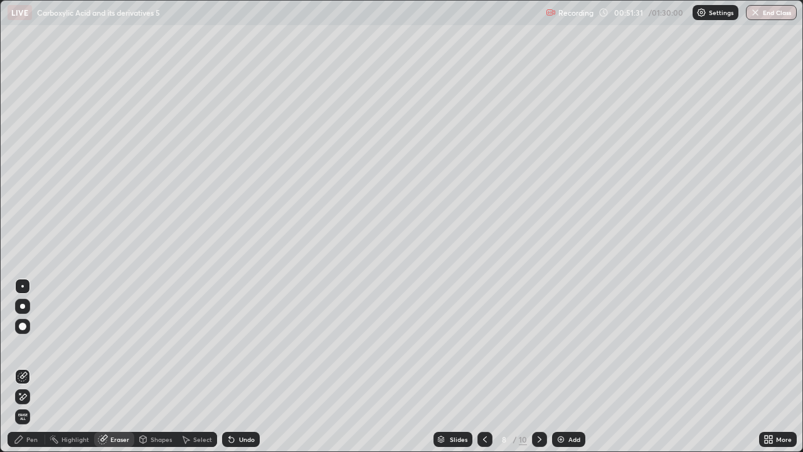
click at [149, 371] on div "Shapes" at bounding box center [155, 439] width 43 height 15
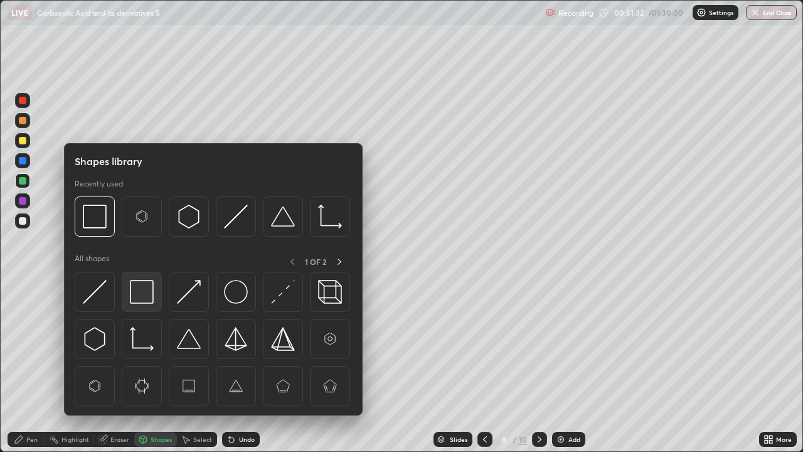
click at [137, 295] on img at bounding box center [142, 292] width 24 height 24
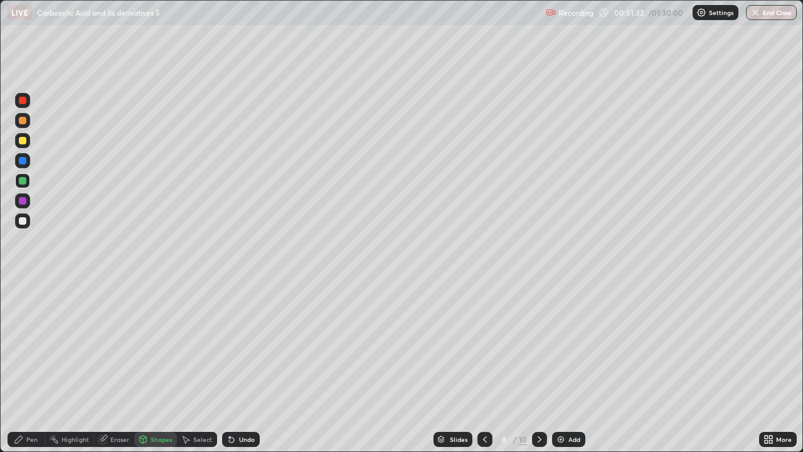
click at [22, 137] on div at bounding box center [23, 141] width 8 height 8
click at [21, 226] on div at bounding box center [22, 220] width 15 height 15
click at [30, 371] on div "Pen" at bounding box center [27, 439] width 38 height 15
click at [119, 371] on div "Eraser" at bounding box center [119, 439] width 19 height 6
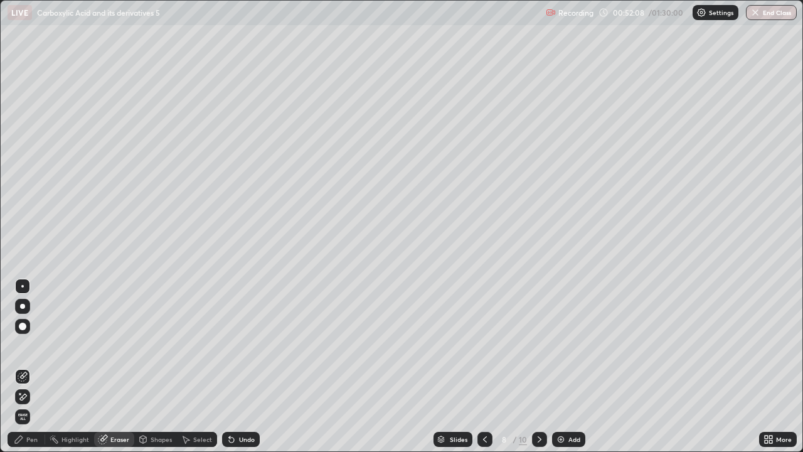
click at [34, 371] on div "Pen" at bounding box center [31, 439] width 11 height 6
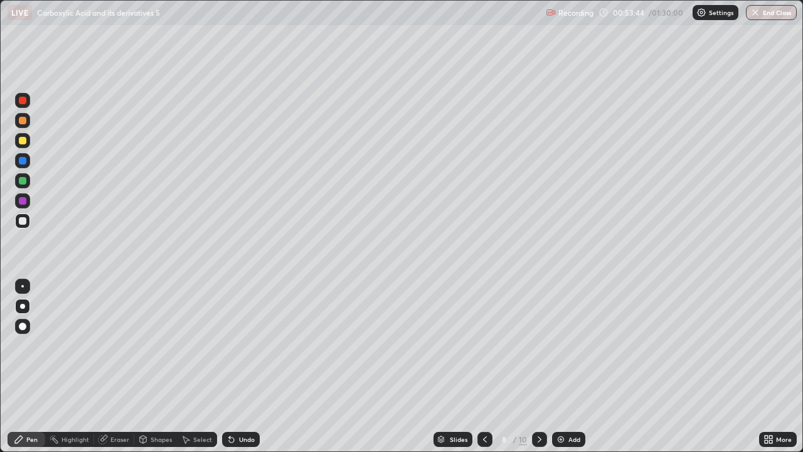
click at [21, 140] on div at bounding box center [23, 141] width 8 height 8
click at [25, 137] on div at bounding box center [23, 141] width 8 height 8
click at [120, 371] on div "Eraser" at bounding box center [119, 439] width 19 height 6
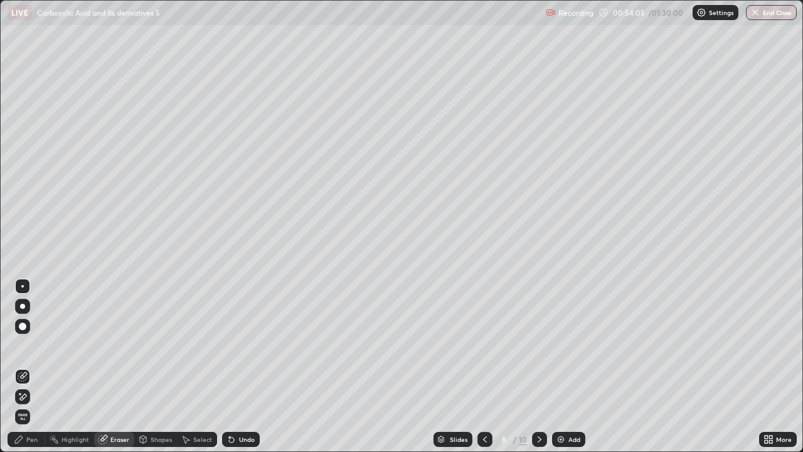
click at [482, 371] on icon at bounding box center [485, 439] width 10 height 10
click at [538, 371] on icon at bounding box center [540, 439] width 10 height 10
click at [582, 371] on div "Add" at bounding box center [568, 439] width 33 height 15
click at [483, 371] on div at bounding box center [485, 439] width 15 height 15
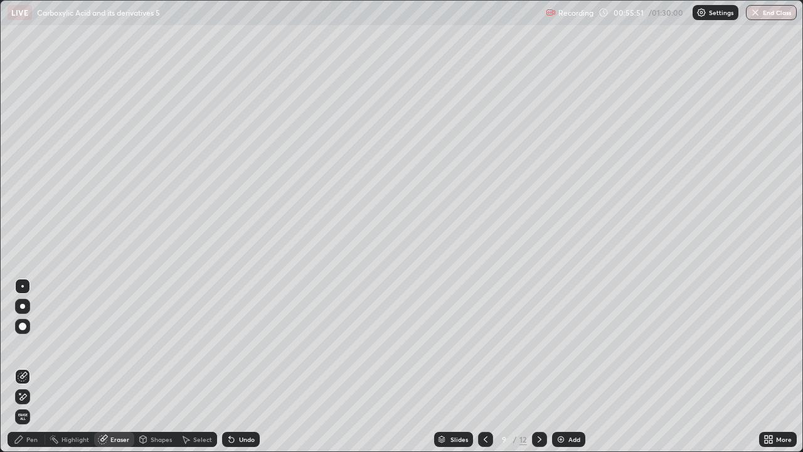
click at [484, 371] on icon at bounding box center [486, 439] width 10 height 10
click at [535, 371] on icon at bounding box center [540, 439] width 10 height 10
click at [25, 320] on div at bounding box center [22, 326] width 15 height 15
click at [23, 306] on div at bounding box center [22, 306] width 5 height 5
click at [32, 371] on div "Pen" at bounding box center [31, 439] width 11 height 6
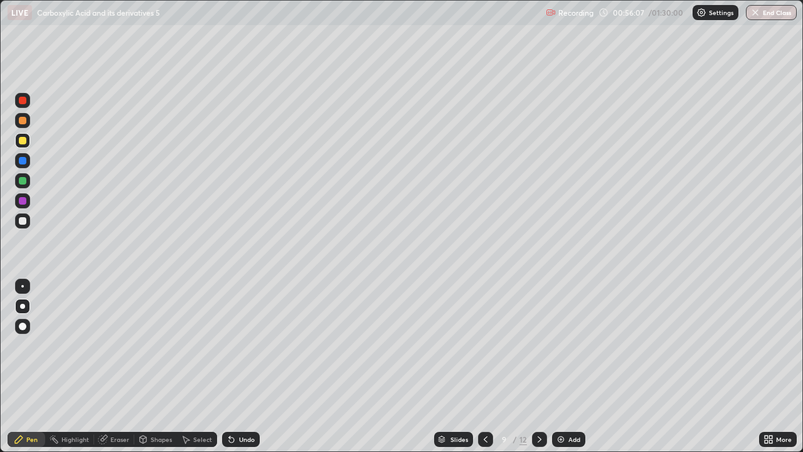
click at [105, 371] on icon at bounding box center [103, 438] width 7 height 6
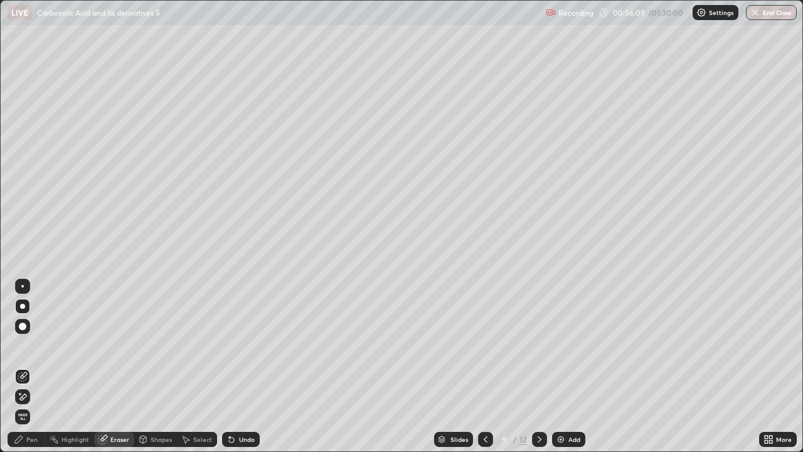
click at [29, 371] on div "Pen" at bounding box center [31, 439] width 11 height 6
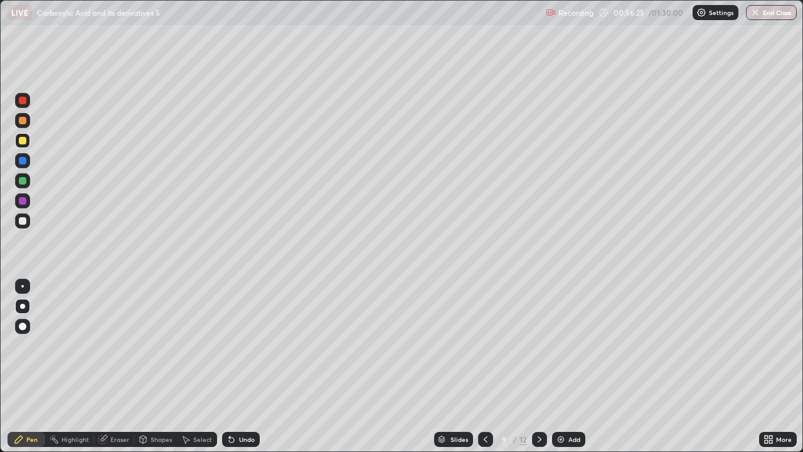
click at [118, 371] on div "Eraser" at bounding box center [114, 439] width 40 height 15
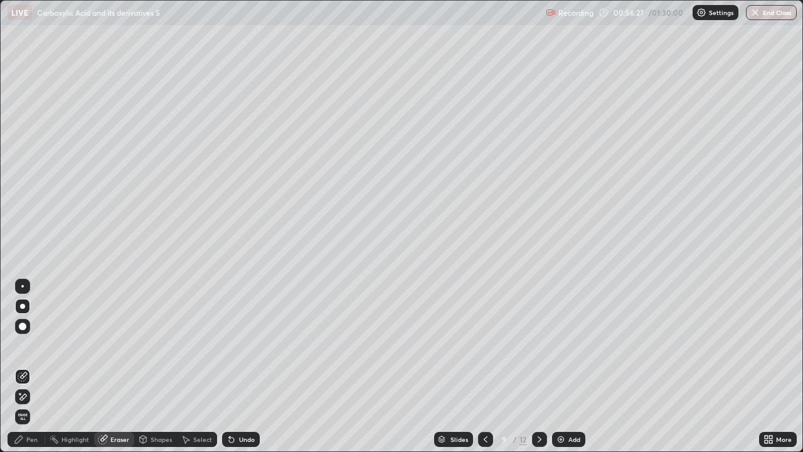
click at [34, 371] on div "Pen" at bounding box center [31, 439] width 11 height 6
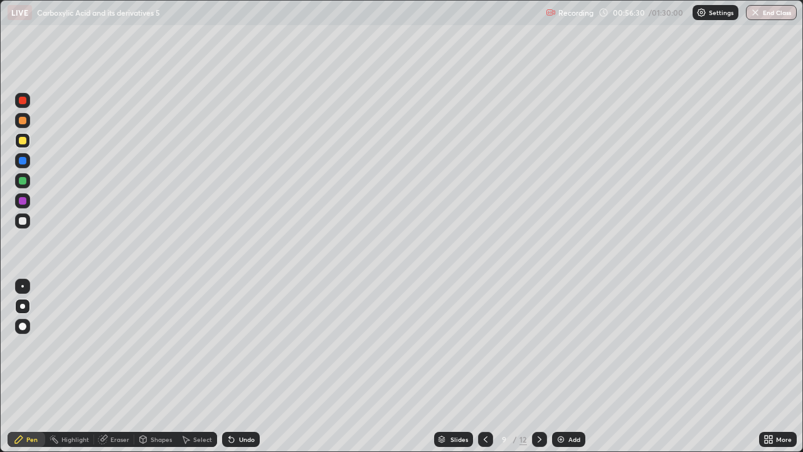
click at [156, 371] on div "Shapes" at bounding box center [155, 439] width 43 height 15
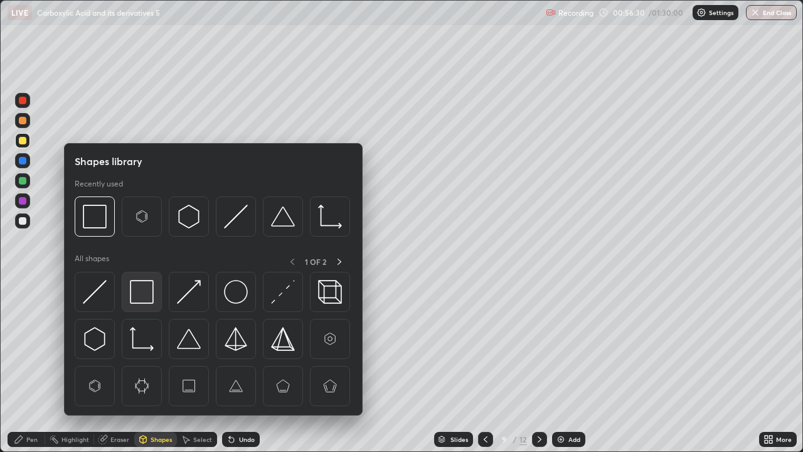
click at [144, 290] on img at bounding box center [142, 292] width 24 height 24
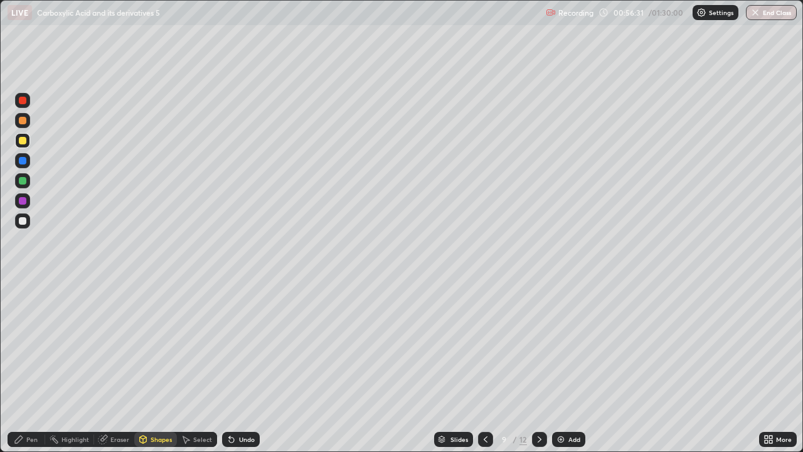
click at [24, 181] on div at bounding box center [23, 181] width 8 height 8
click at [105, 371] on icon at bounding box center [103, 439] width 10 height 10
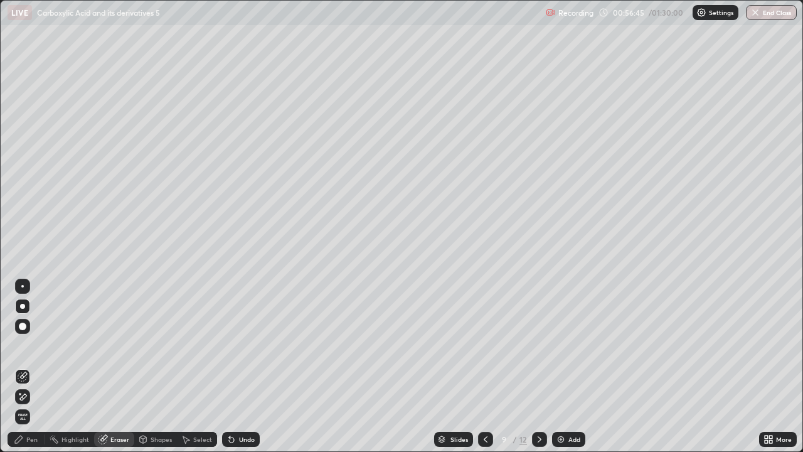
click at [25, 371] on div "Pen" at bounding box center [27, 439] width 38 height 15
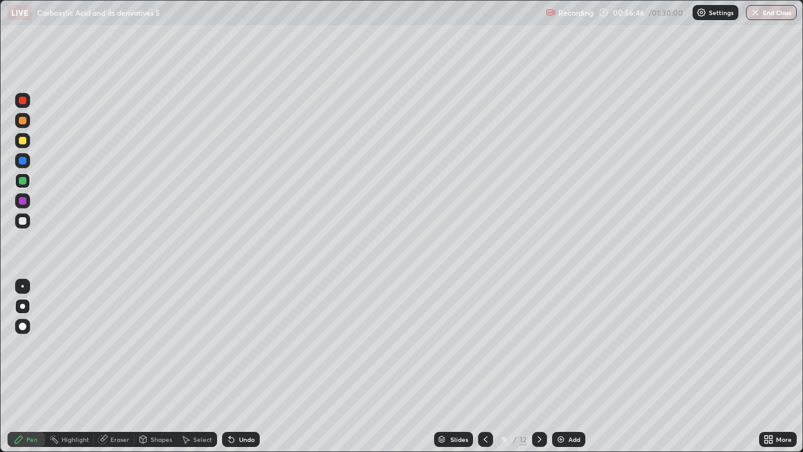
click at [23, 306] on div at bounding box center [22, 306] width 5 height 5
click at [28, 300] on div at bounding box center [22, 306] width 15 height 15
click at [22, 223] on div at bounding box center [23, 221] width 8 height 8
click at [114, 371] on div "Eraser" at bounding box center [119, 439] width 19 height 6
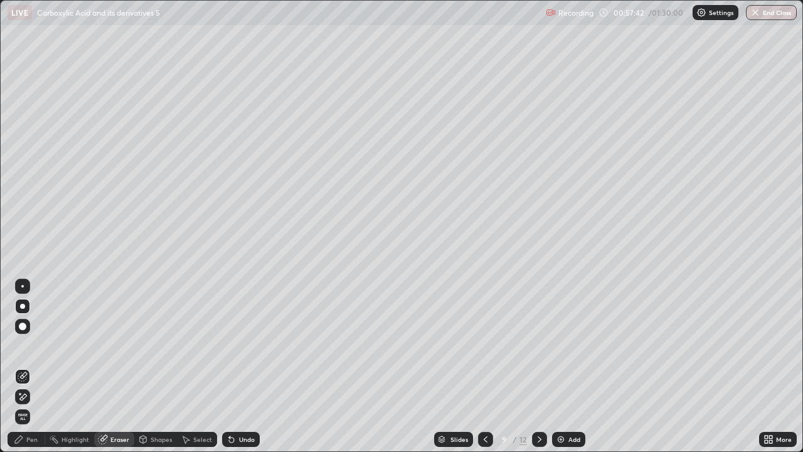
click at [33, 371] on div "Pen" at bounding box center [27, 439] width 38 height 15
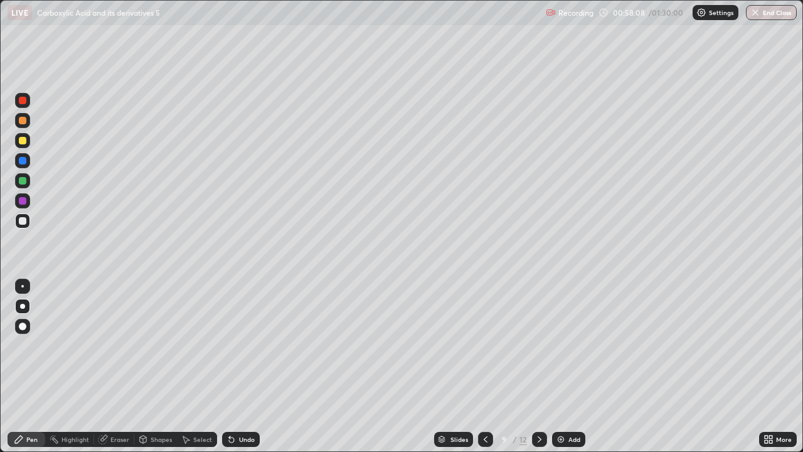
click at [127, 371] on div "Eraser" at bounding box center [119, 439] width 19 height 6
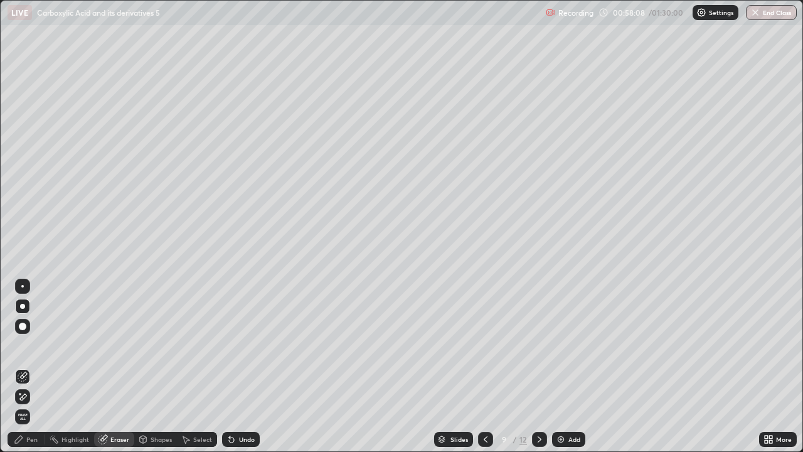
click at [151, 371] on div "Shapes" at bounding box center [161, 439] width 21 height 6
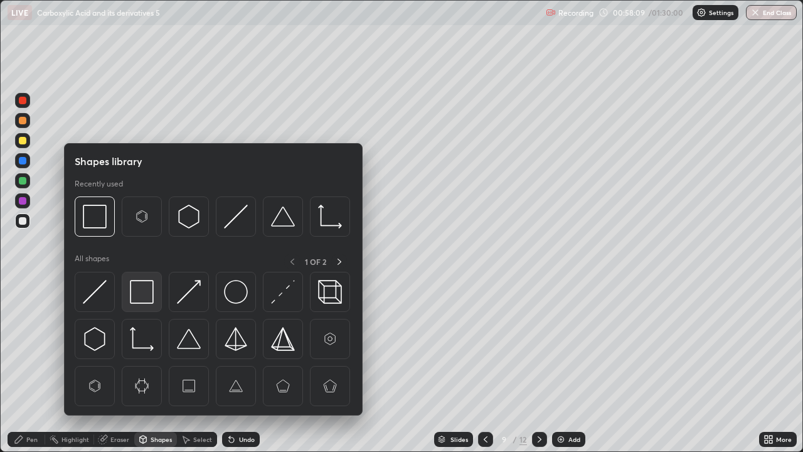
click at [134, 294] on img at bounding box center [142, 292] width 24 height 24
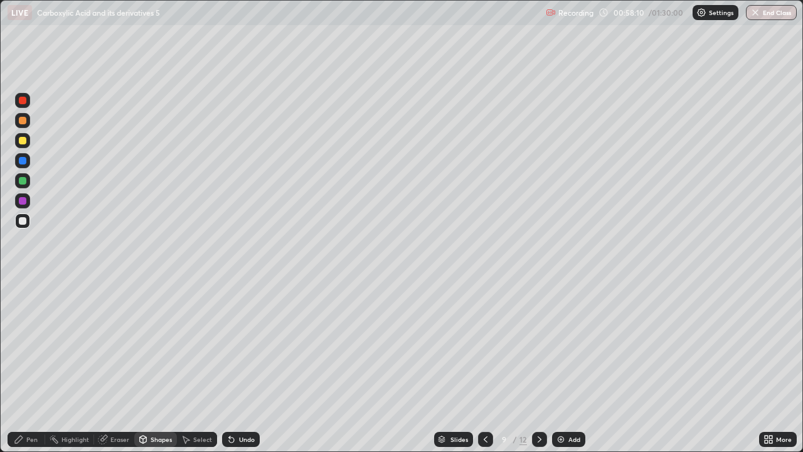
click at [21, 159] on div at bounding box center [23, 161] width 8 height 8
click at [34, 371] on div "Pen" at bounding box center [31, 439] width 11 height 6
click at [23, 306] on div at bounding box center [22, 306] width 5 height 5
click at [25, 226] on div at bounding box center [22, 220] width 15 height 15
click at [143, 371] on icon at bounding box center [143, 441] width 0 height 4
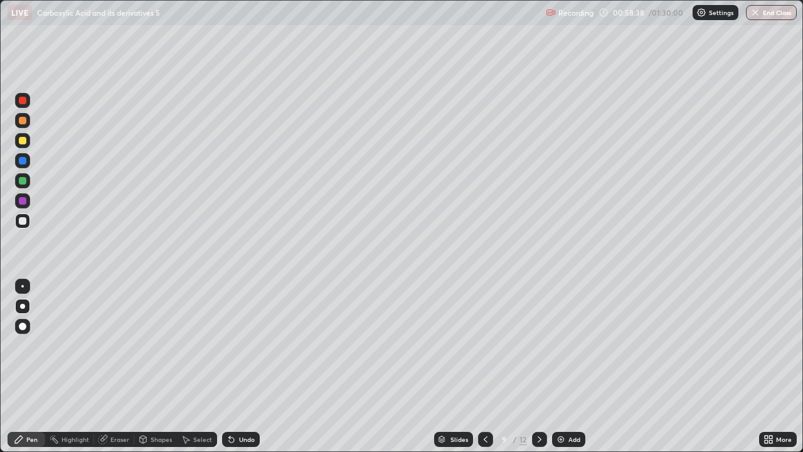
click at [118, 371] on div "Eraser" at bounding box center [119, 439] width 19 height 6
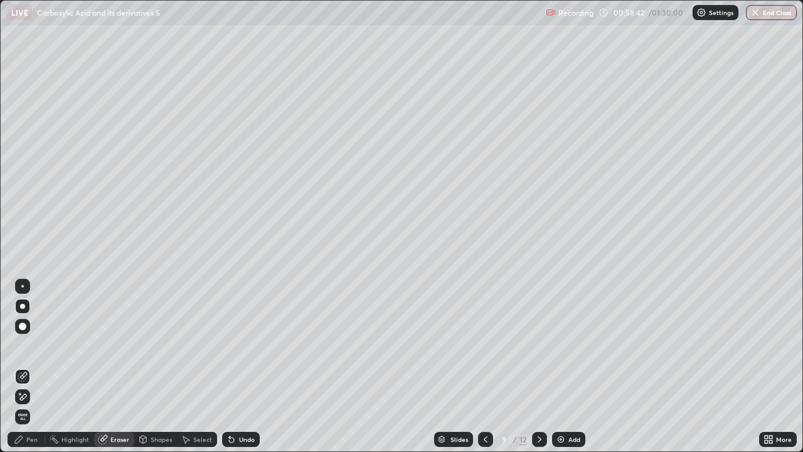
click at [24, 371] on div "Pen" at bounding box center [27, 439] width 38 height 15
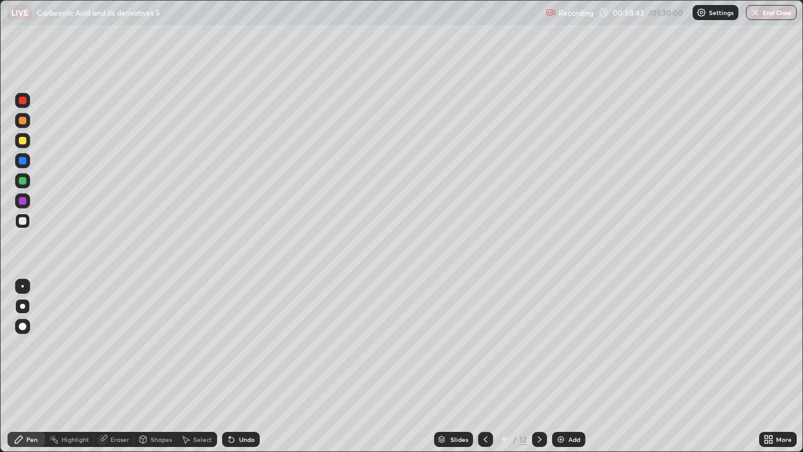
click at [23, 181] on div at bounding box center [23, 181] width 8 height 8
click at [562, 371] on img at bounding box center [561, 439] width 10 height 10
click at [20, 144] on div at bounding box center [23, 141] width 8 height 8
click at [22, 307] on div at bounding box center [22, 306] width 5 height 5
click at [22, 220] on div at bounding box center [23, 221] width 8 height 8
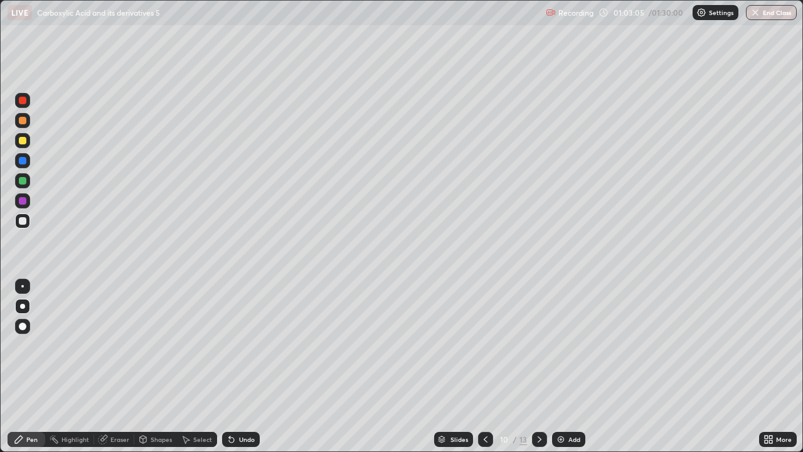
click at [119, 371] on div "Eraser" at bounding box center [119, 439] width 19 height 6
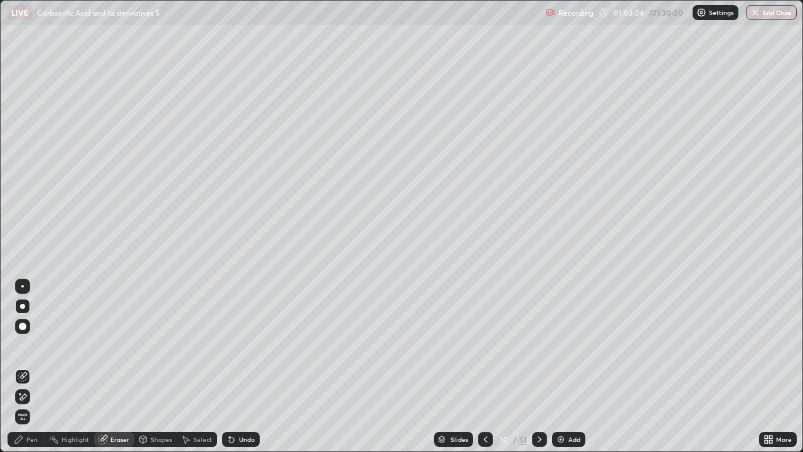
click at [23, 371] on div "Pen" at bounding box center [27, 439] width 38 height 15
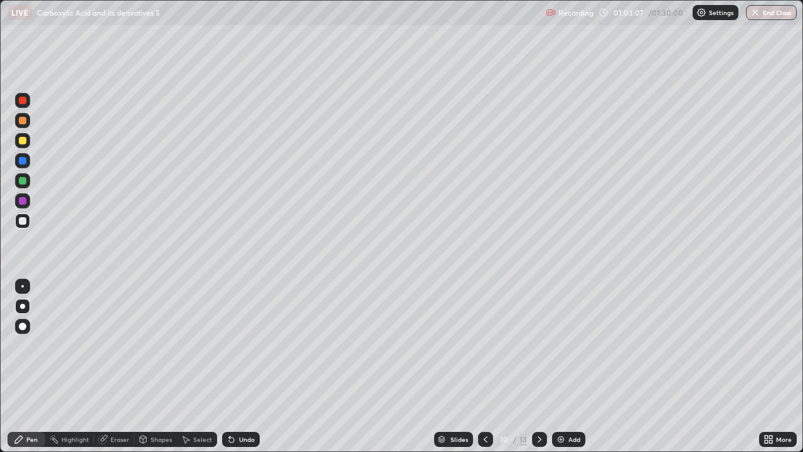
click at [24, 300] on div at bounding box center [22, 306] width 15 height 15
click at [24, 223] on div at bounding box center [23, 221] width 8 height 8
click at [119, 371] on div "Eraser" at bounding box center [119, 439] width 19 height 6
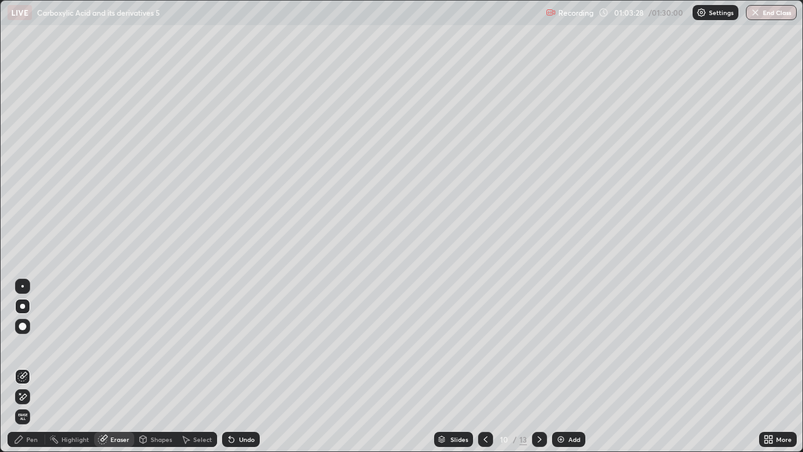
click at [33, 371] on div "Pen" at bounding box center [31, 439] width 11 height 6
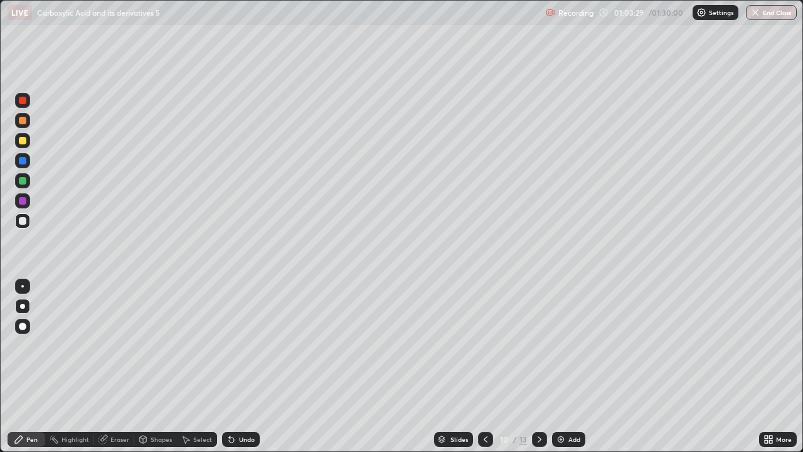
click at [23, 304] on div at bounding box center [22, 306] width 5 height 5
click at [19, 181] on div at bounding box center [23, 181] width 8 height 8
click at [18, 306] on div at bounding box center [22, 306] width 15 height 15
click at [114, 371] on div "Eraser" at bounding box center [119, 439] width 19 height 6
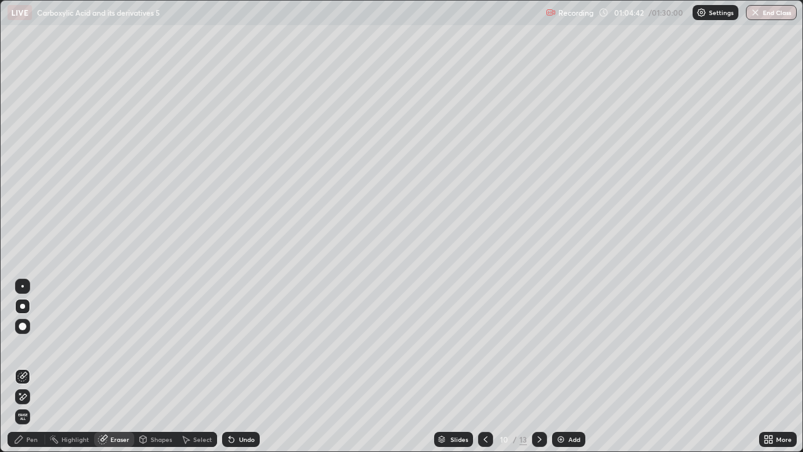
click at [112, 371] on div "Eraser" at bounding box center [119, 439] width 19 height 6
click at [31, 371] on div "Pen" at bounding box center [31, 439] width 11 height 6
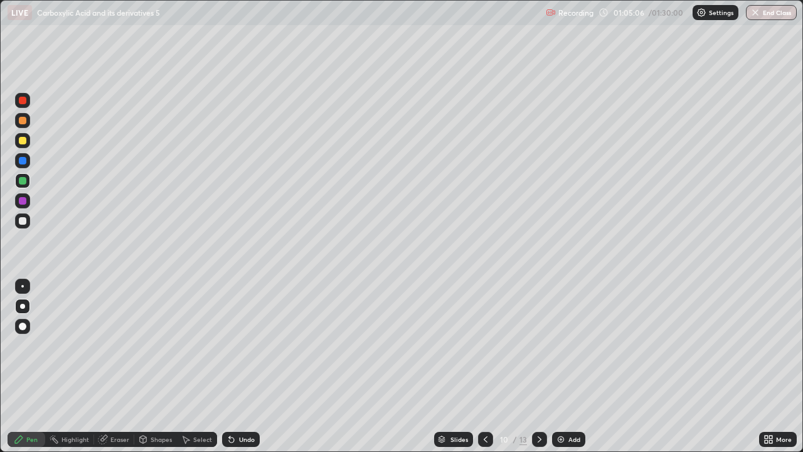
click at [107, 371] on icon at bounding box center [103, 438] width 7 height 6
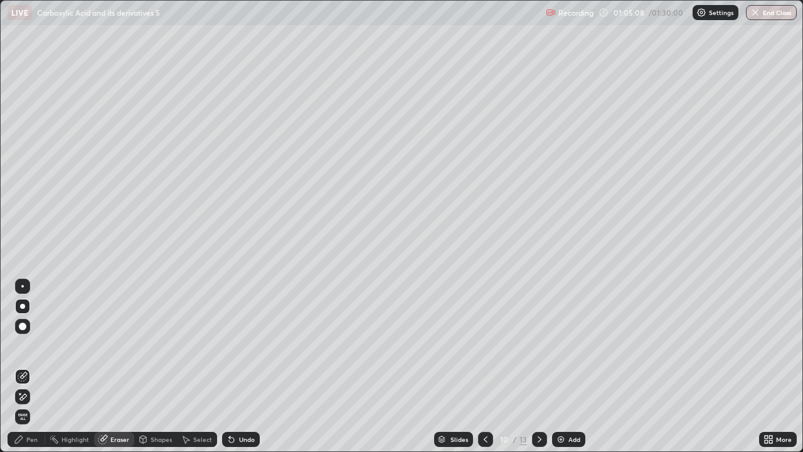
click at [33, 371] on div "Pen" at bounding box center [31, 439] width 11 height 6
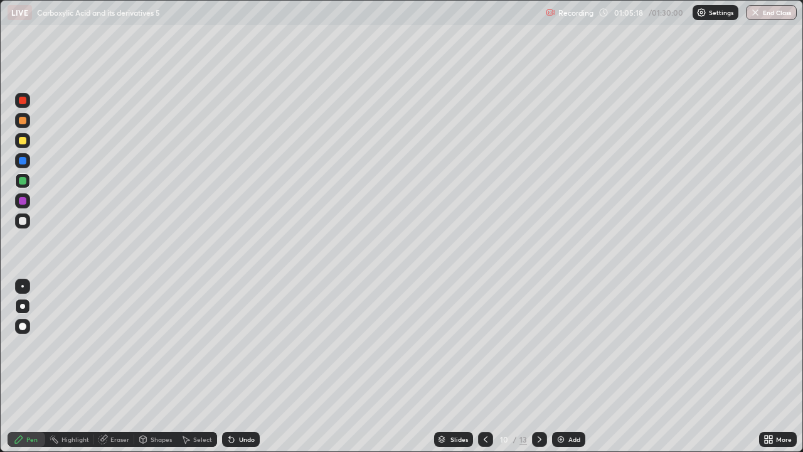
click at [23, 221] on div at bounding box center [23, 221] width 8 height 8
click at [27, 202] on div at bounding box center [22, 200] width 15 height 15
click at [577, 371] on div "Add" at bounding box center [568, 439] width 33 height 15
click at [23, 306] on div at bounding box center [22, 306] width 5 height 5
click at [23, 221] on div at bounding box center [23, 221] width 8 height 8
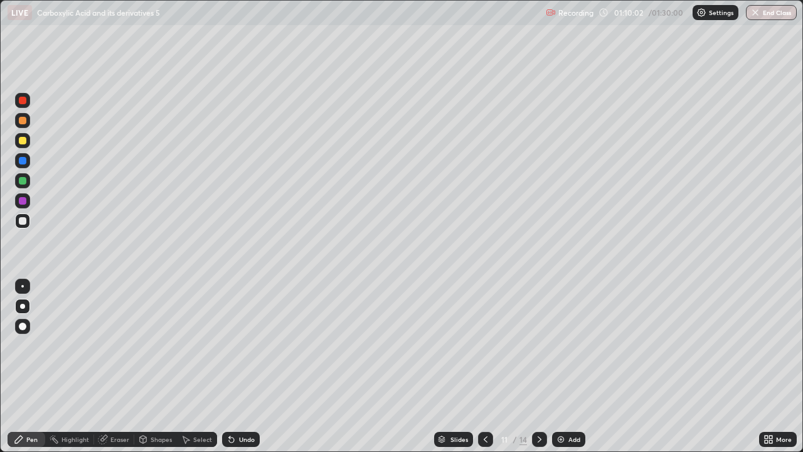
click at [114, 371] on div "Eraser" at bounding box center [119, 439] width 19 height 6
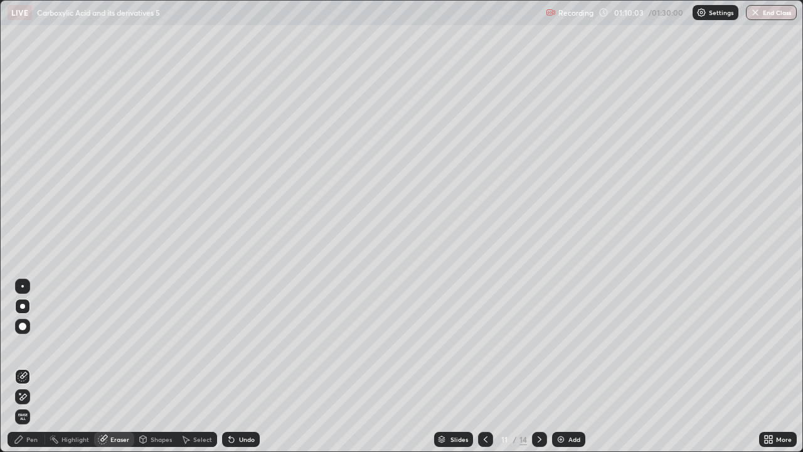
click at [21, 371] on icon at bounding box center [19, 439] width 10 height 10
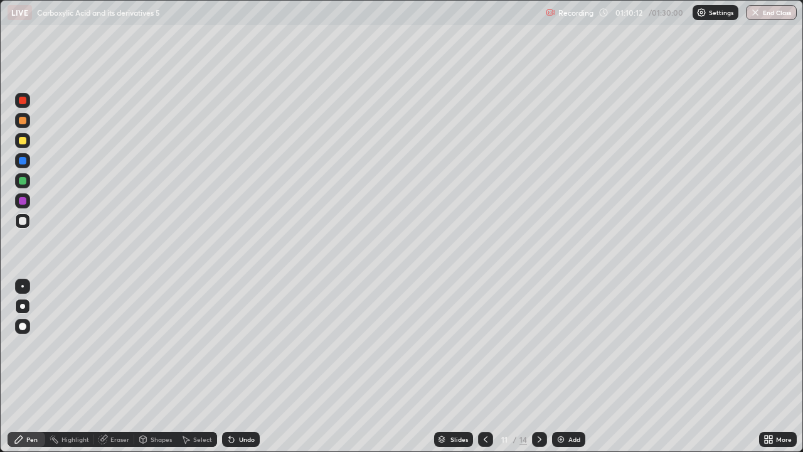
click at [23, 222] on div at bounding box center [23, 221] width 8 height 8
click at [119, 371] on div "Eraser" at bounding box center [114, 439] width 40 height 15
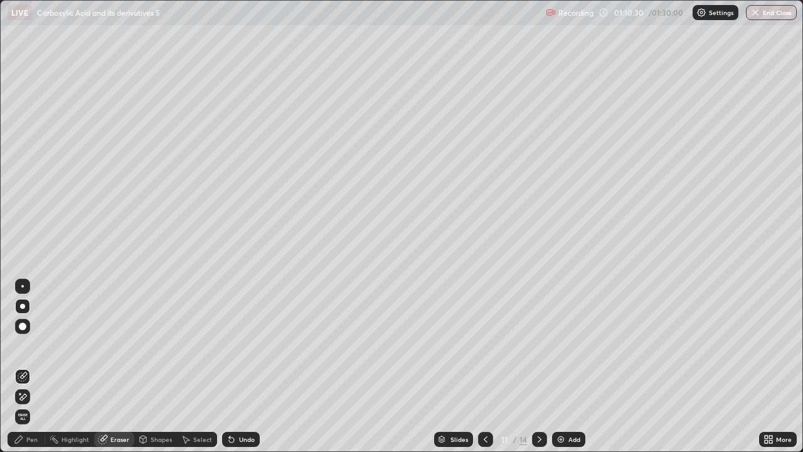
click at [24, 371] on div "Pen" at bounding box center [27, 439] width 38 height 15
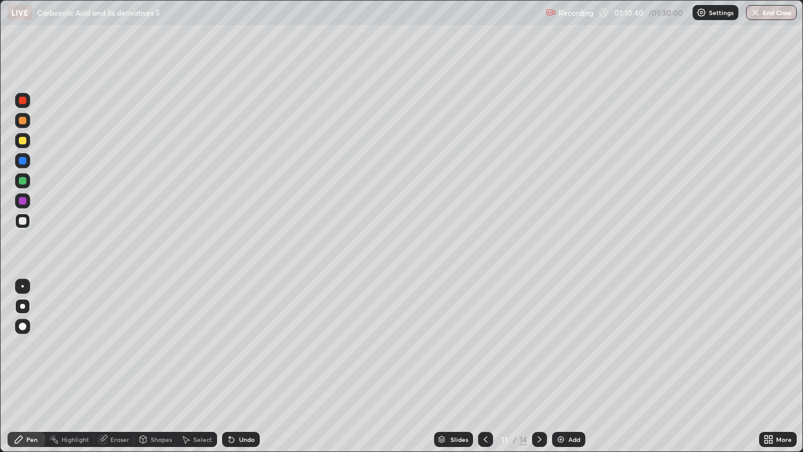
click at [100, 371] on icon at bounding box center [103, 439] width 10 height 10
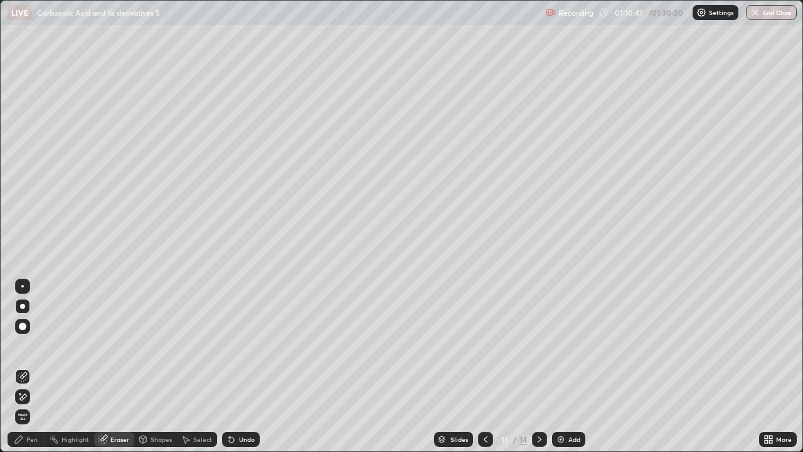
click at [20, 371] on icon at bounding box center [19, 439] width 8 height 8
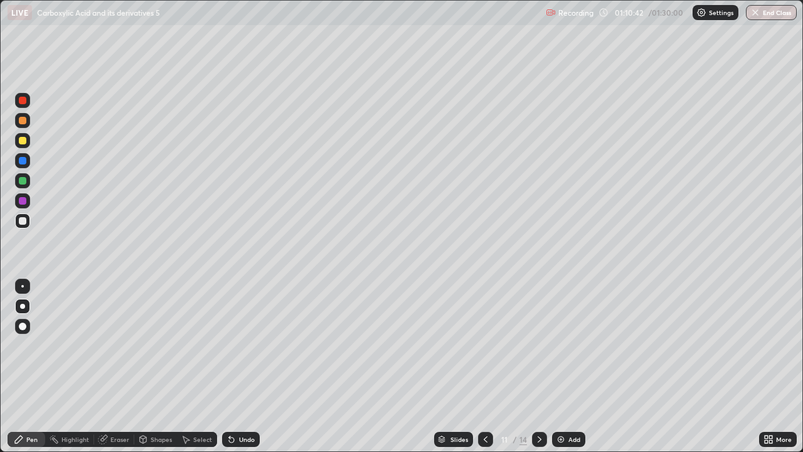
click at [24, 225] on div at bounding box center [22, 220] width 15 height 15
click at [118, 371] on div "Eraser" at bounding box center [119, 439] width 19 height 6
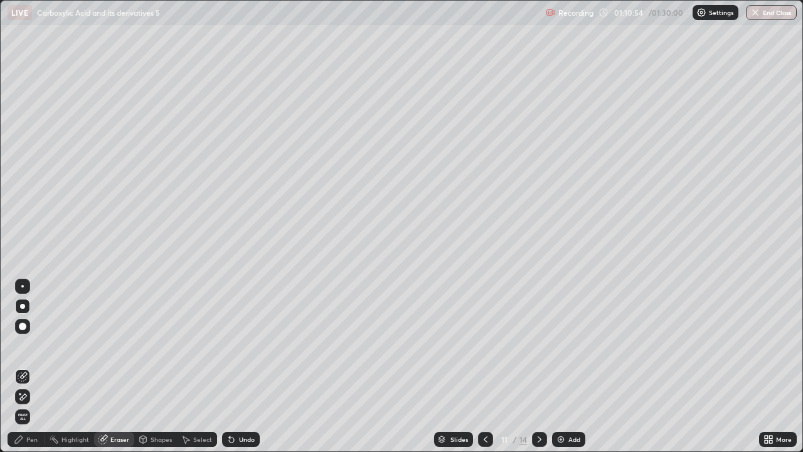
click at [30, 371] on div "Pen" at bounding box center [27, 439] width 38 height 15
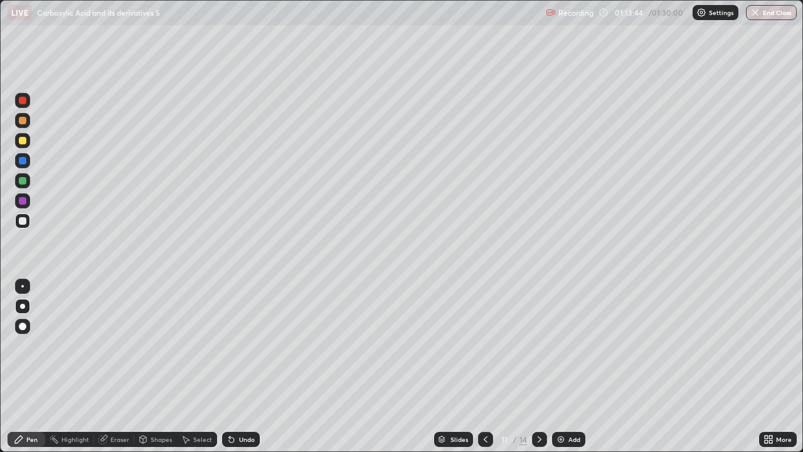
click at [28, 306] on div at bounding box center [22, 306] width 15 height 15
click at [88, 371] on div "Highlight" at bounding box center [69, 439] width 49 height 15
click at [26, 216] on div at bounding box center [22, 220] width 15 height 15
click at [25, 181] on div at bounding box center [23, 181] width 8 height 8
click at [30, 371] on div "Pen" at bounding box center [31, 439] width 11 height 6
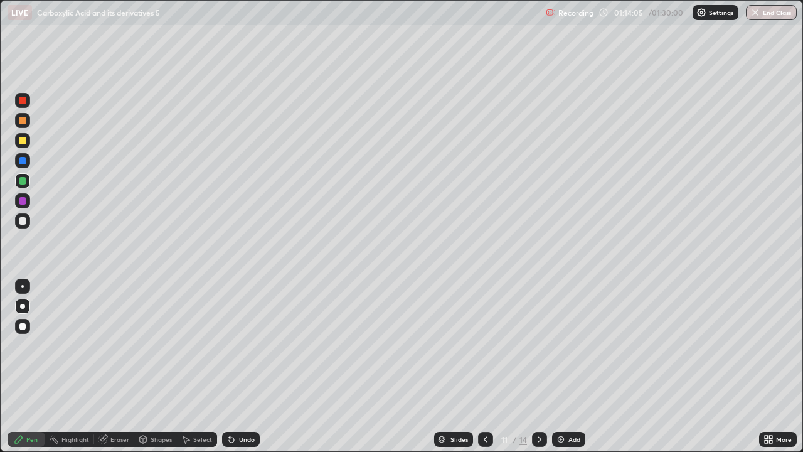
click at [115, 371] on div "Eraser" at bounding box center [119, 439] width 19 height 6
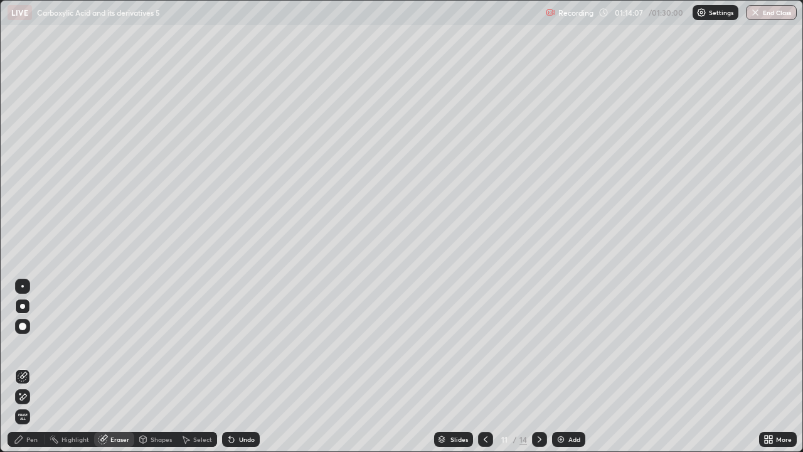
click at [29, 371] on div "Pen" at bounding box center [31, 439] width 11 height 6
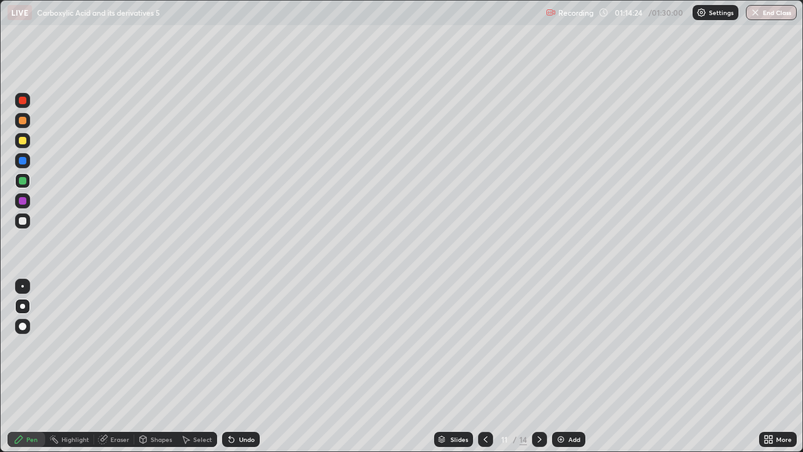
click at [24, 218] on div at bounding box center [23, 221] width 8 height 8
click at [573, 371] on div "Add" at bounding box center [568, 439] width 33 height 15
click at [16, 307] on div at bounding box center [22, 306] width 15 height 15
click at [23, 181] on div at bounding box center [23, 181] width 8 height 8
click at [24, 305] on div at bounding box center [22, 306] width 5 height 5
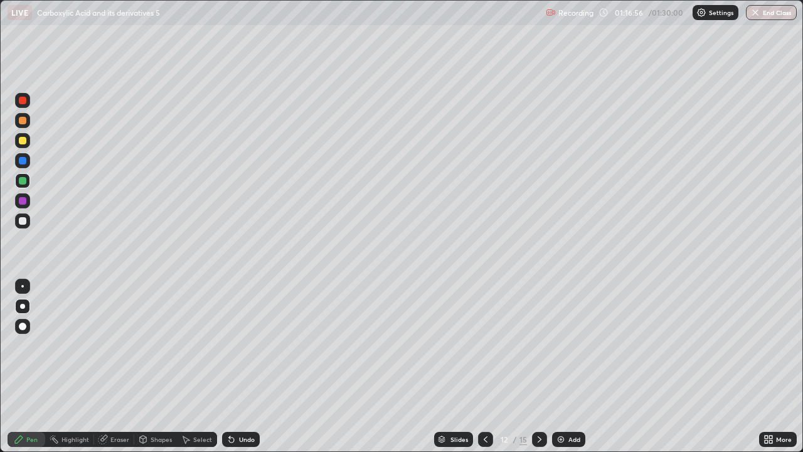
click at [16, 219] on div at bounding box center [22, 220] width 15 height 15
click at [18, 312] on div at bounding box center [22, 306] width 15 height 15
click at [21, 225] on div at bounding box center [22, 220] width 15 height 15
click at [29, 221] on div at bounding box center [22, 220] width 15 height 15
click at [23, 141] on div at bounding box center [23, 141] width 8 height 8
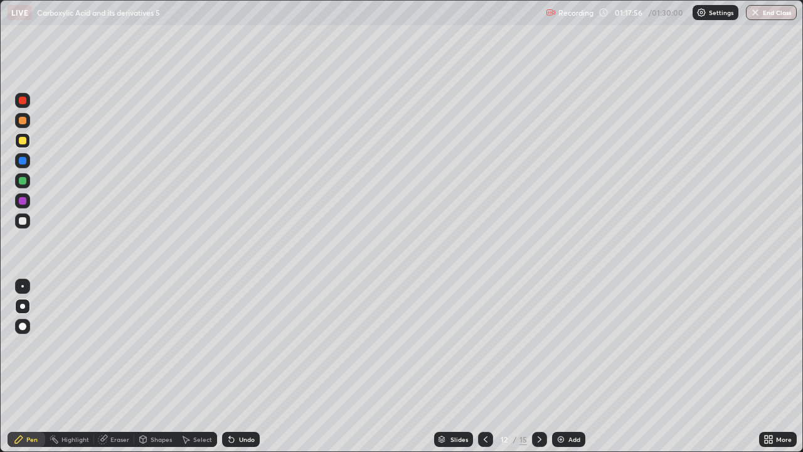
click at [110, 371] on div "Eraser" at bounding box center [114, 439] width 40 height 15
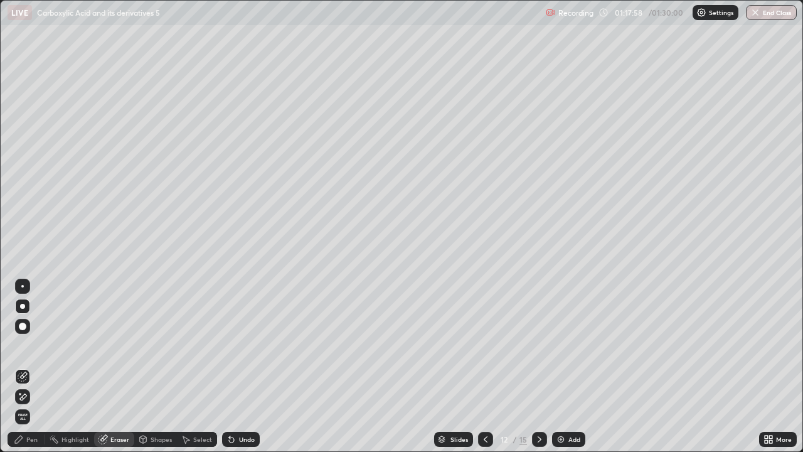
click at [29, 371] on div "Pen" at bounding box center [27, 439] width 38 height 15
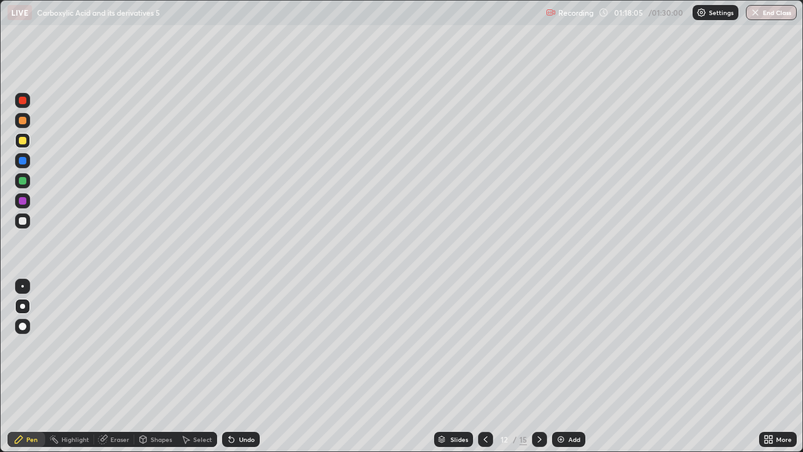
click at [116, 371] on div "Eraser" at bounding box center [119, 439] width 19 height 6
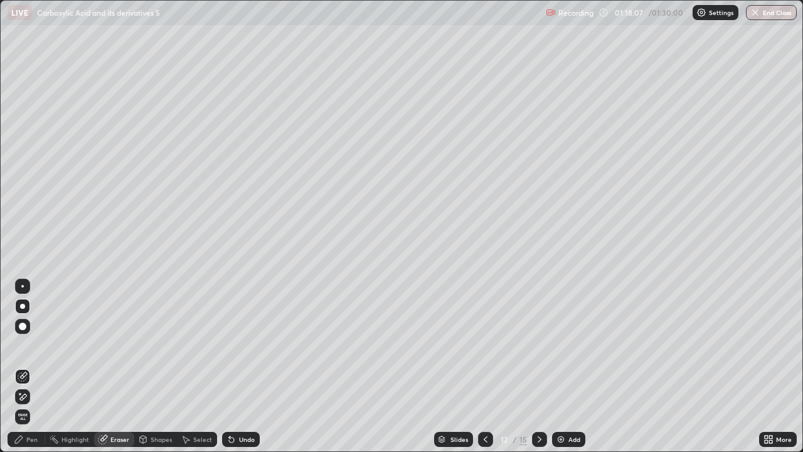
click at [31, 371] on div "Pen" at bounding box center [31, 439] width 11 height 6
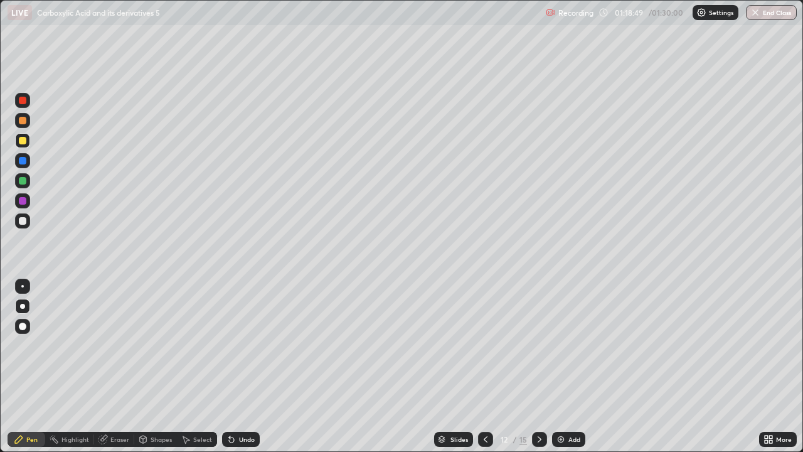
click at [169, 371] on div "Shapes" at bounding box center [161, 439] width 21 height 6
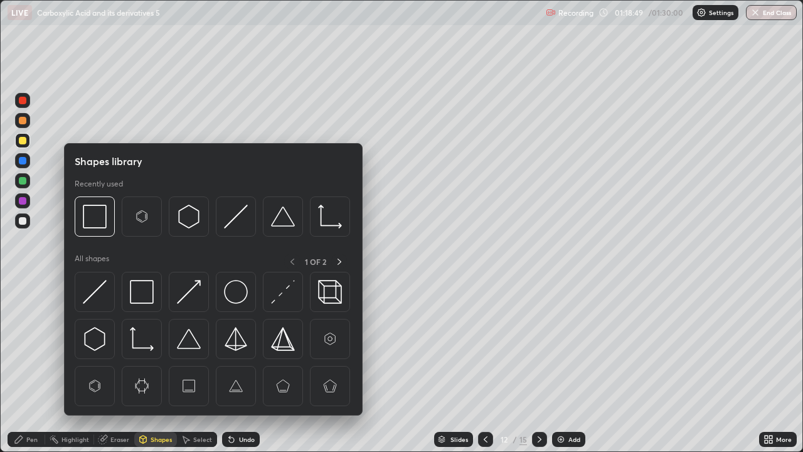
click at [122, 371] on div "Eraser" at bounding box center [119, 439] width 19 height 6
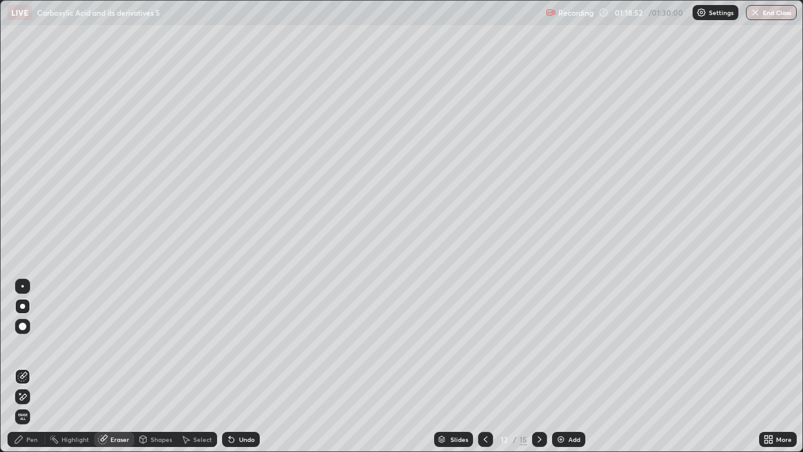
click at [33, 371] on div "Pen" at bounding box center [31, 439] width 11 height 6
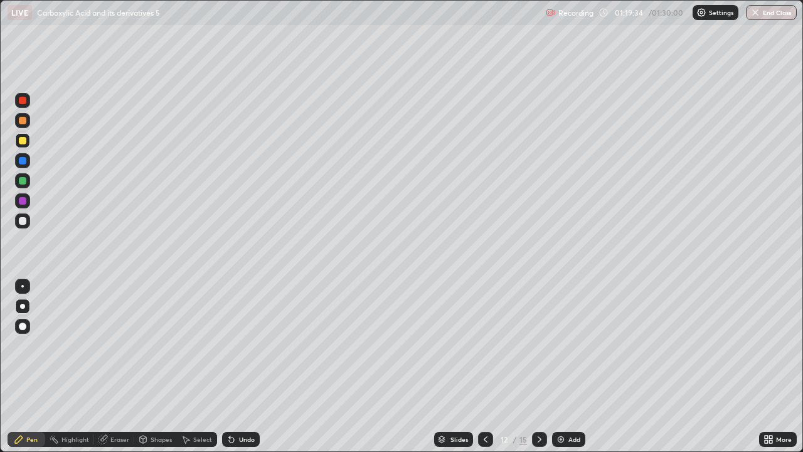
click at [19, 220] on div at bounding box center [23, 221] width 8 height 8
click at [119, 371] on div "Eraser" at bounding box center [119, 439] width 19 height 6
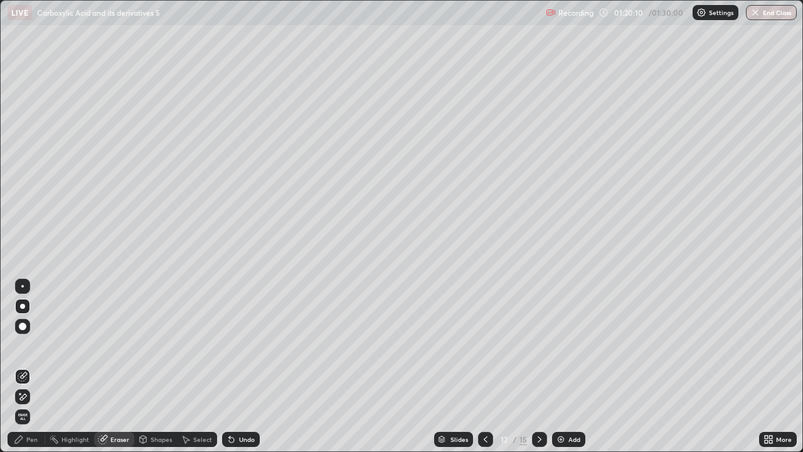
click at [29, 371] on div "Pen" at bounding box center [27, 439] width 38 height 15
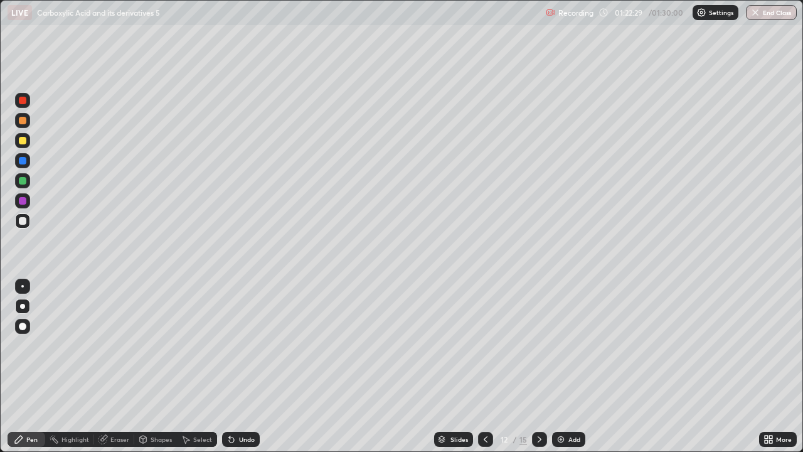
click at [138, 371] on div "Shapes" at bounding box center [155, 439] width 43 height 15
click at [117, 371] on div "Eraser" at bounding box center [119, 439] width 19 height 6
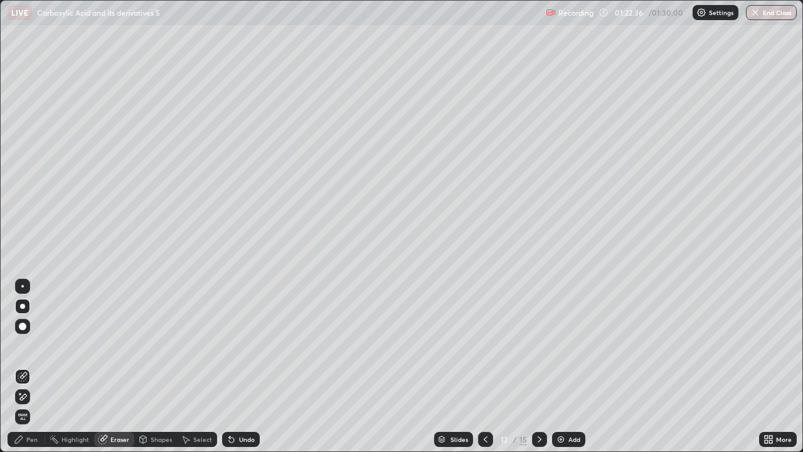
click at [23, 371] on icon at bounding box center [19, 439] width 10 height 10
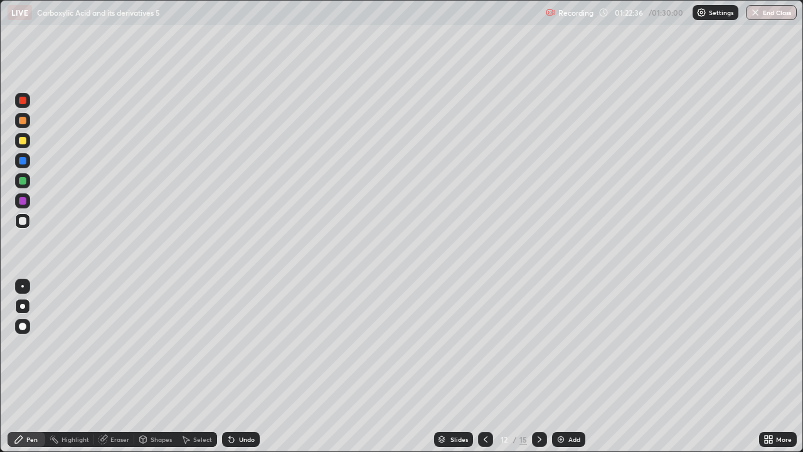
click at [23, 305] on div at bounding box center [22, 306] width 5 height 5
click at [23, 224] on div at bounding box center [23, 221] width 8 height 8
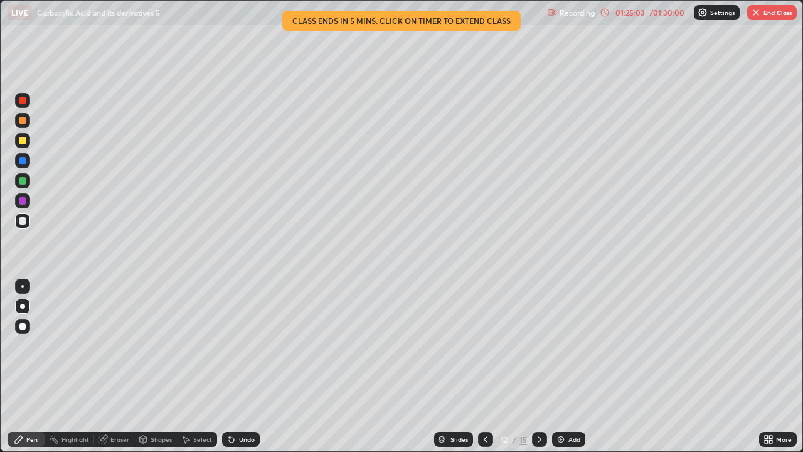
click at [771, 5] on button "End Class" at bounding box center [772, 12] width 50 height 15
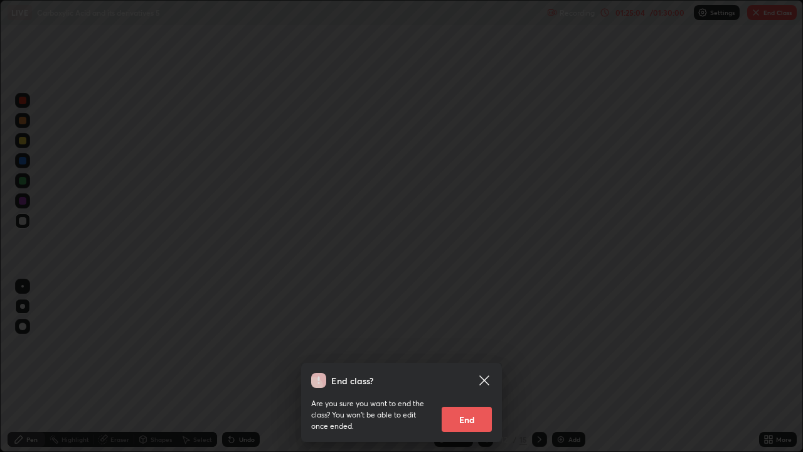
click at [482, 371] on button "End" at bounding box center [467, 419] width 50 height 25
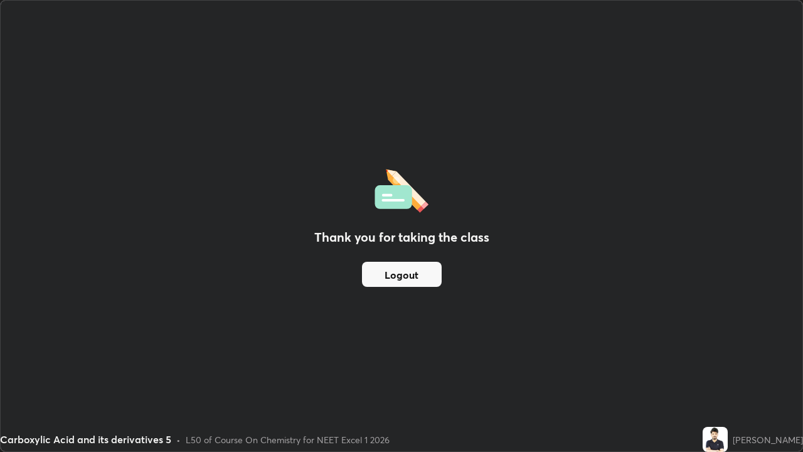
click at [433, 266] on button "Logout" at bounding box center [402, 274] width 80 height 25
click at [433, 275] on button "Logout" at bounding box center [402, 274] width 80 height 25
click at [421, 279] on button "Logout" at bounding box center [402, 274] width 80 height 25
click at [413, 272] on button "Logout" at bounding box center [402, 274] width 80 height 25
click at [413, 271] on button "Logout" at bounding box center [402, 274] width 80 height 25
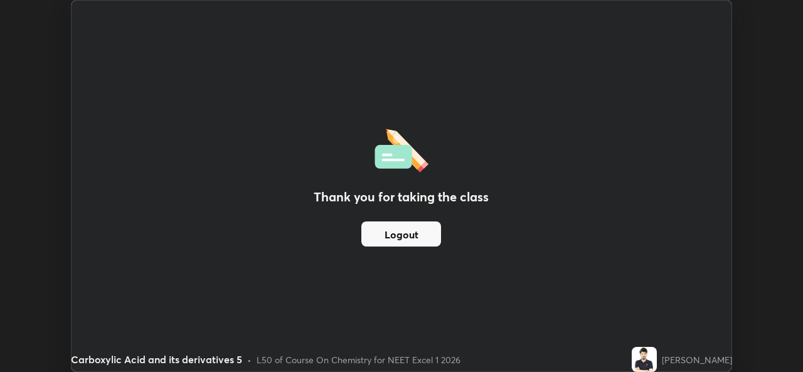
scroll to position [62364, 61934]
